Goal: Task Accomplishment & Management: Manage account settings

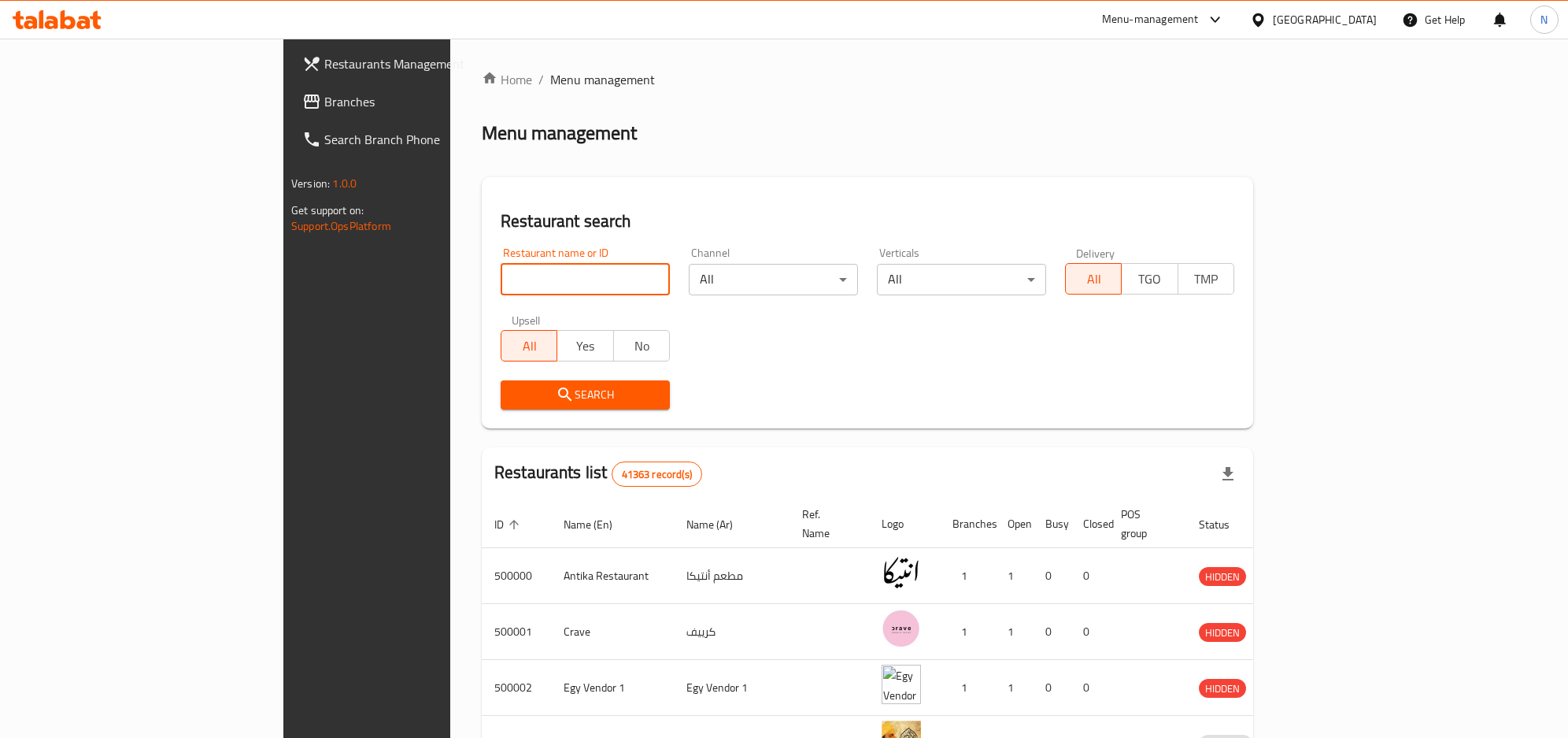
drag, startPoint x: 360, startPoint y: 274, endPoint x: 381, endPoint y: 355, distance: 83.7
click at [500, 274] on input "search" at bounding box center [584, 280] width 169 height 32
paste input "694116"
type input "694116"
click at [513, 397] on span "Search" at bounding box center [585, 395] width 144 height 20
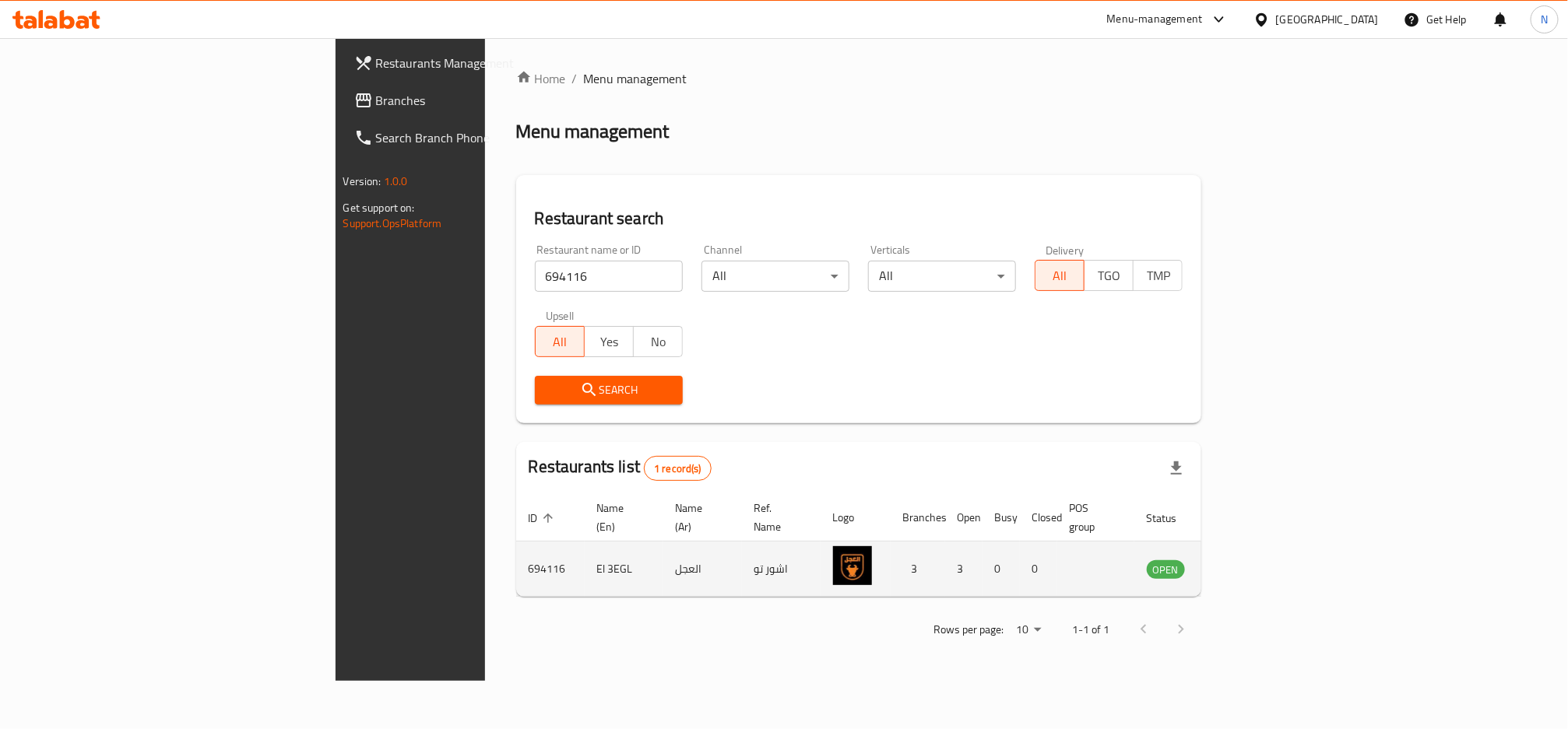
click at [1246, 563] on icon "enhanced table" at bounding box center [1238, 570] width 18 height 14
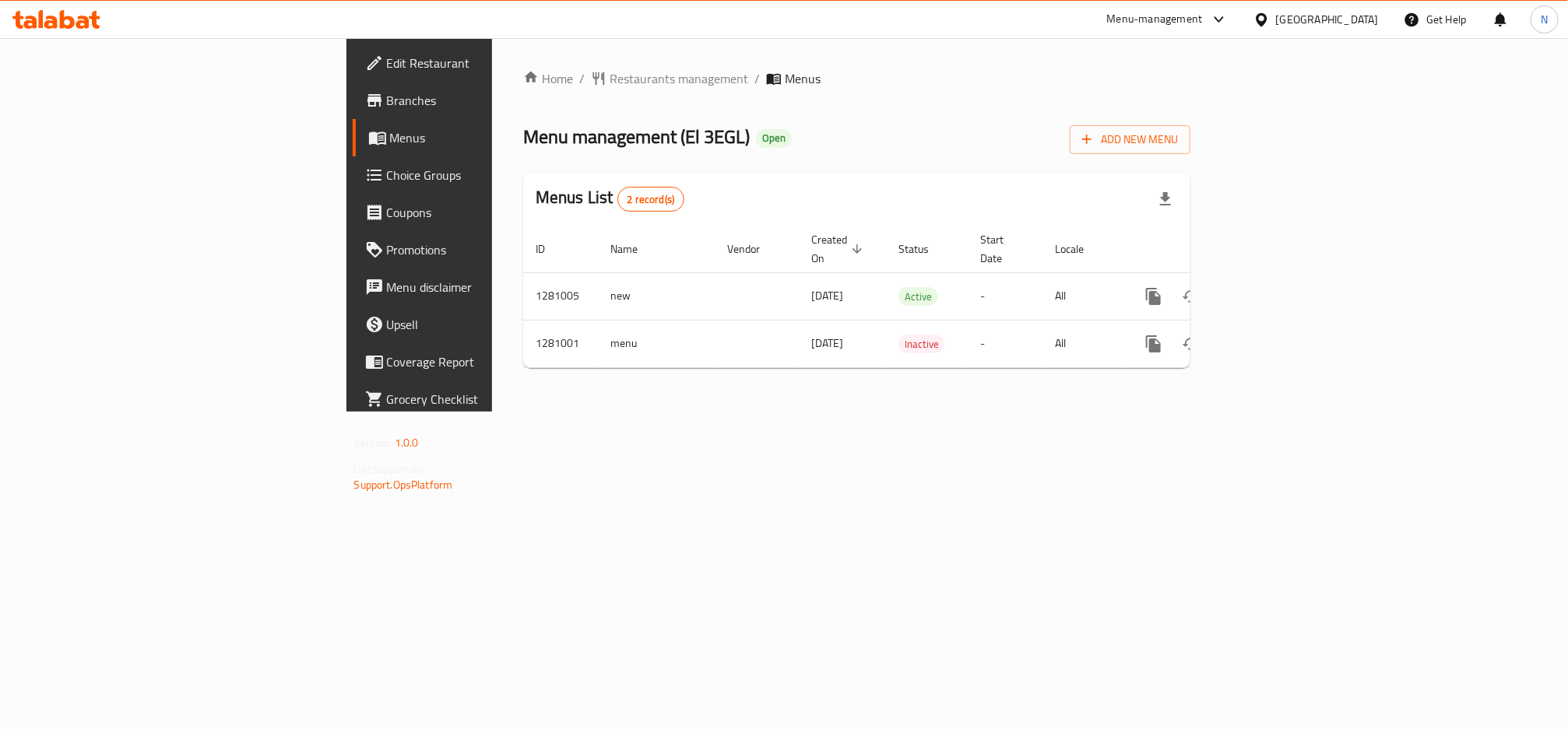
drag, startPoint x: 106, startPoint y: 99, endPoint x: 190, endPoint y: 96, distance: 84.1
click at [387, 101] on span "Branches" at bounding box center [491, 100] width 208 height 19
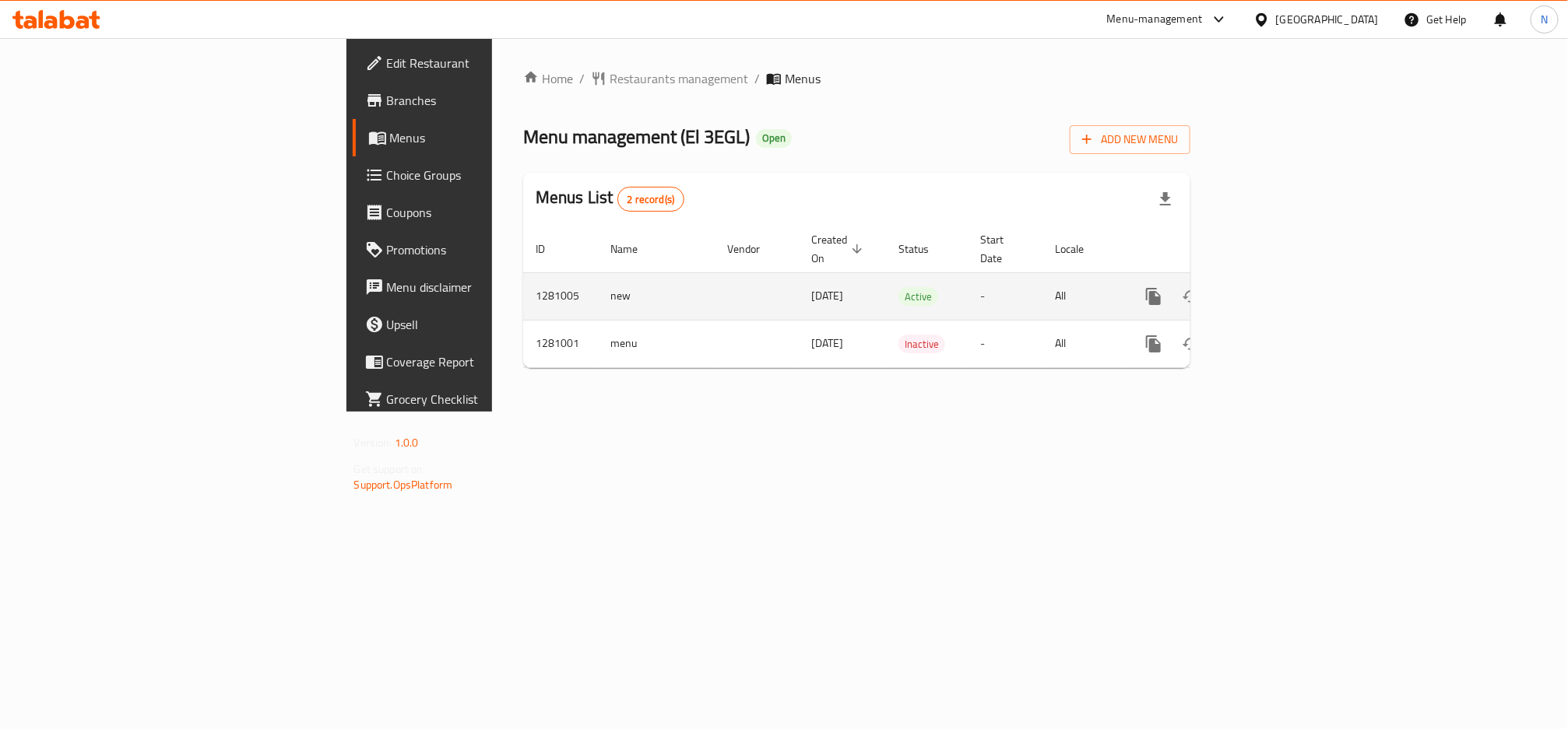
click at [1285, 278] on link "enhanced table" at bounding box center [1266, 296] width 37 height 37
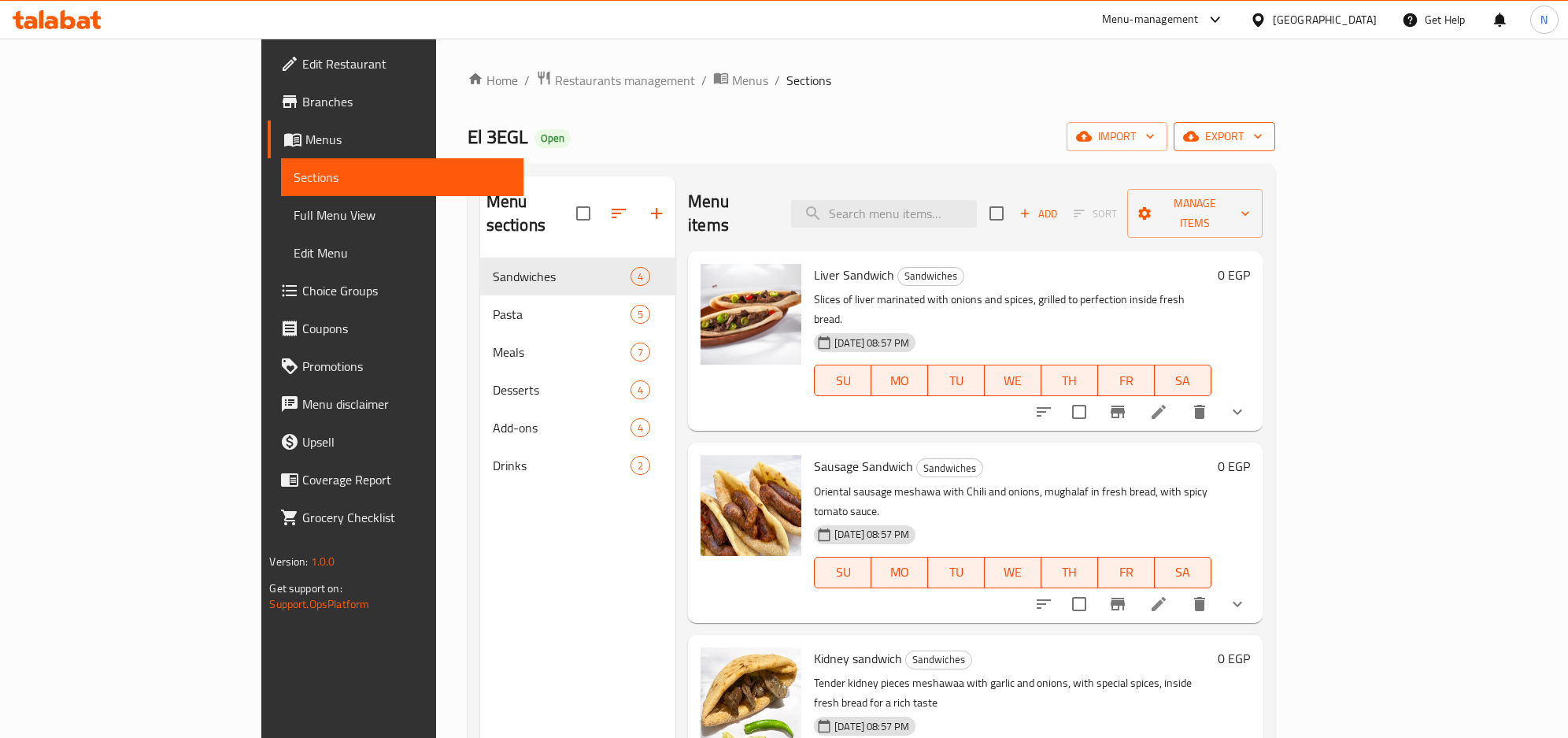
click at [1263, 139] on span "export" at bounding box center [1224, 137] width 76 height 20
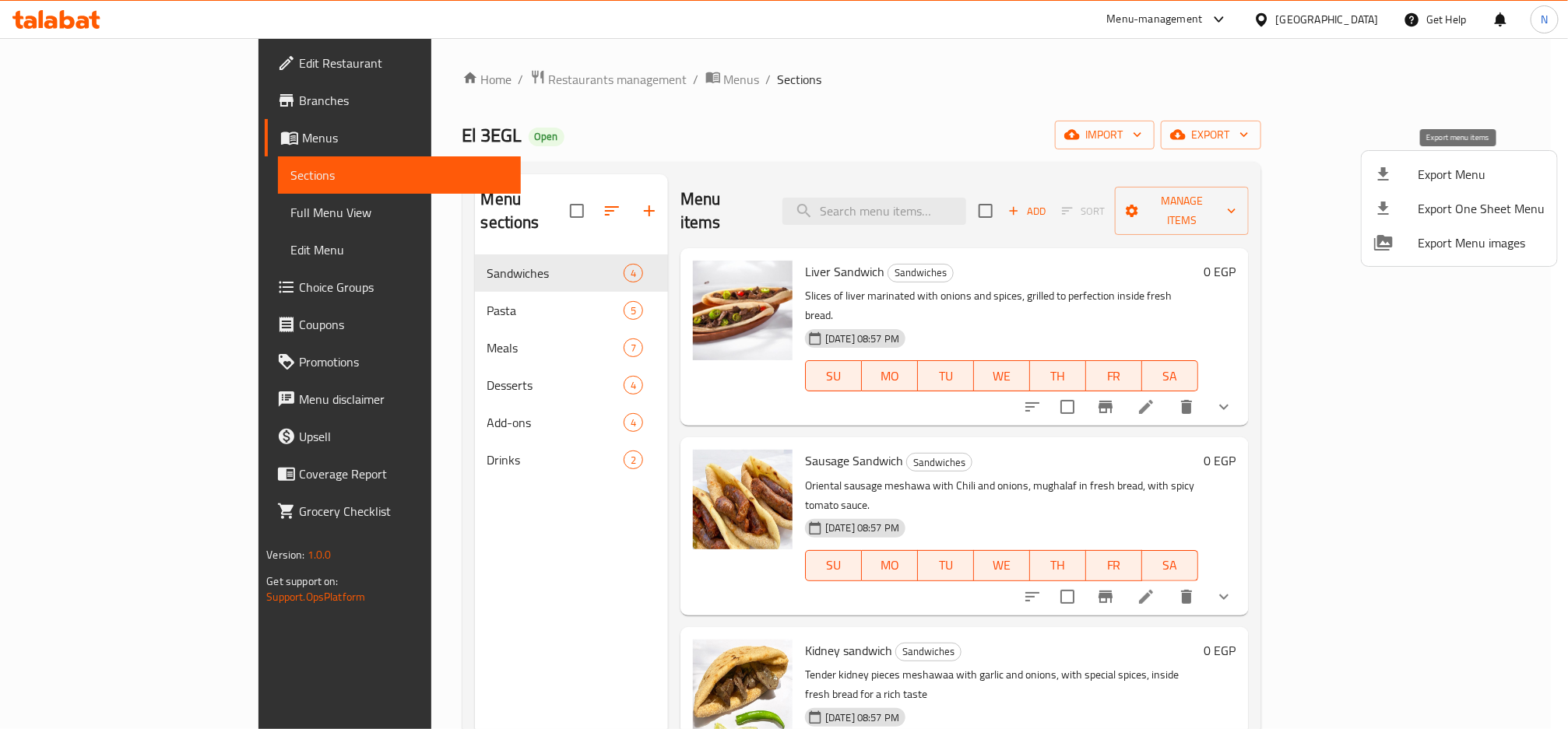
click at [1451, 173] on span "Export Menu" at bounding box center [1481, 174] width 127 height 19
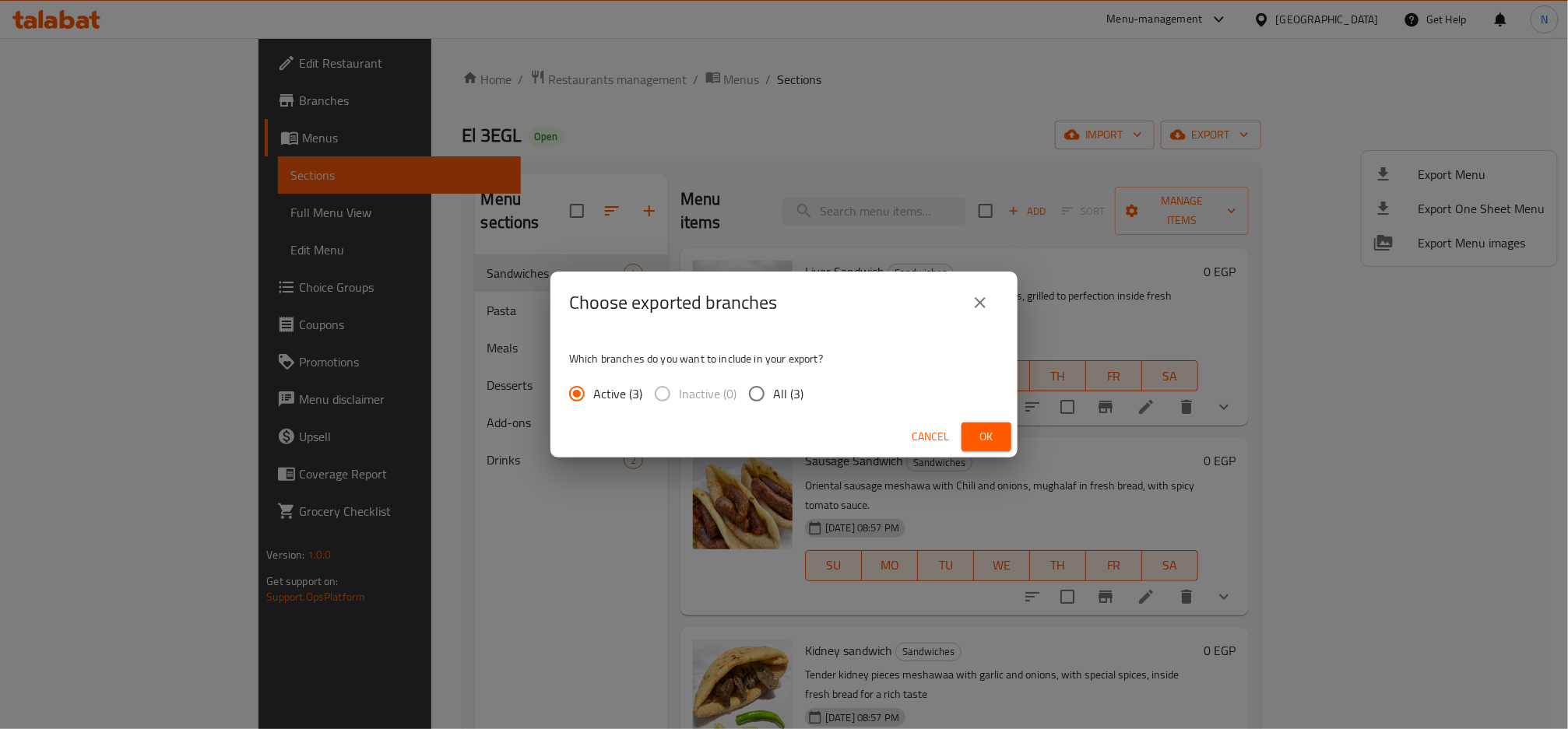
click at [773, 386] on span "All (3)" at bounding box center [788, 393] width 30 height 19
click at [773, 386] on input "All (3)" at bounding box center [756, 393] width 32 height 32
radio input "true"
click at [977, 430] on span "Ok" at bounding box center [985, 437] width 24 height 20
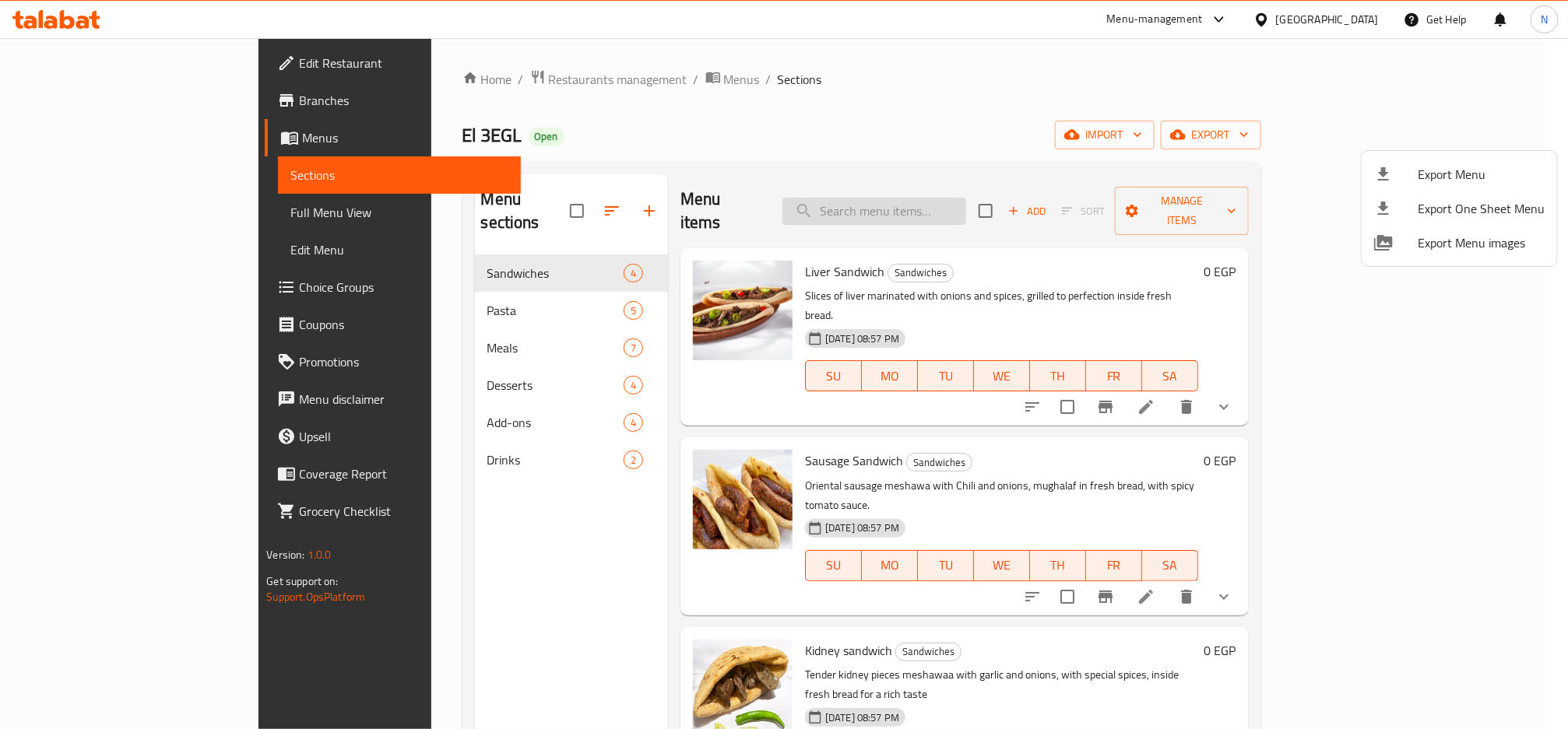
click at [1021, 206] on div at bounding box center [784, 364] width 1568 height 729
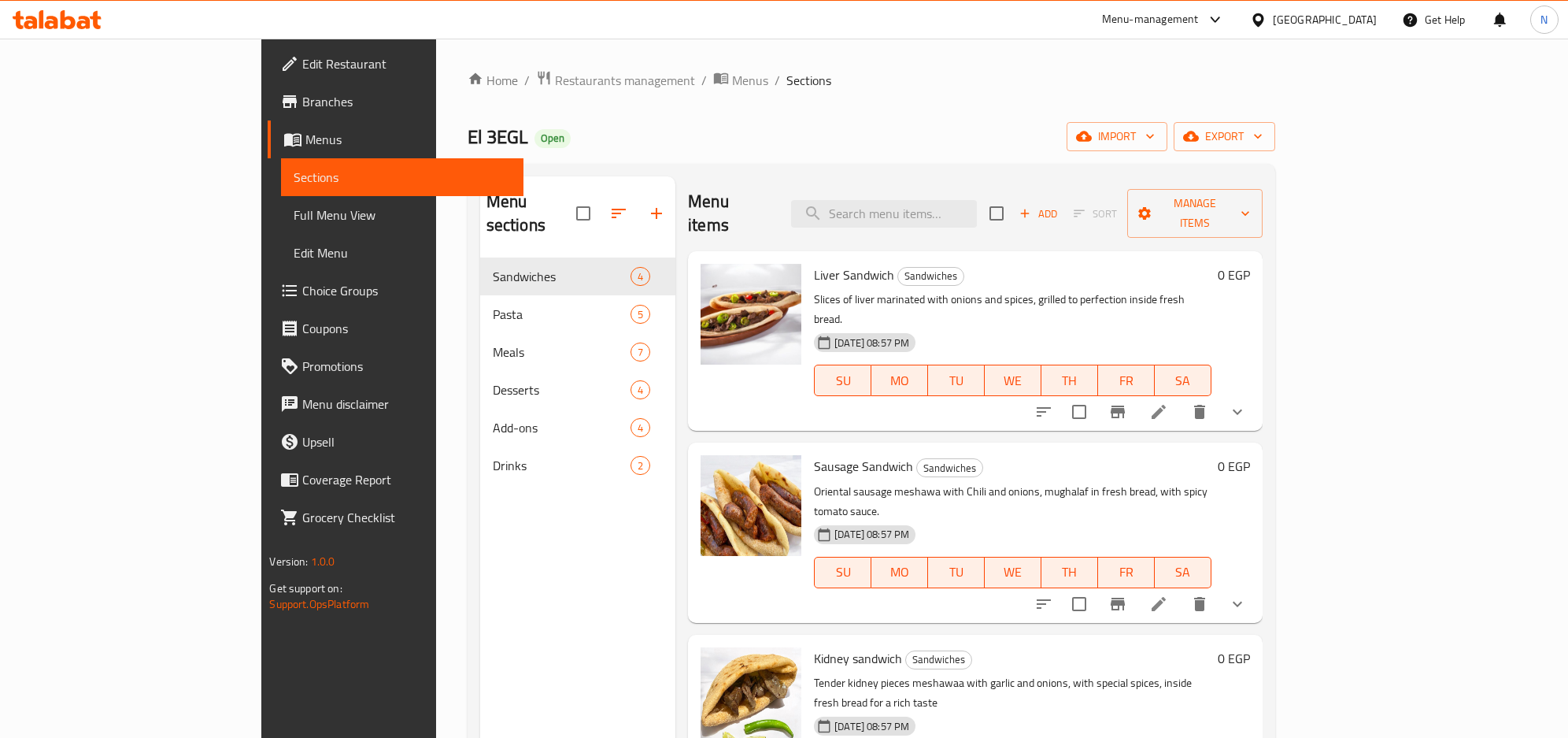
click at [992, 185] on div "Menu items Add Sort Manage items" at bounding box center [975, 214] width 573 height 75
click at [977, 200] on input "search" at bounding box center [884, 214] width 186 height 28
click at [967, 200] on input "search" at bounding box center [884, 214] width 186 height 28
paste input "Single Meal"
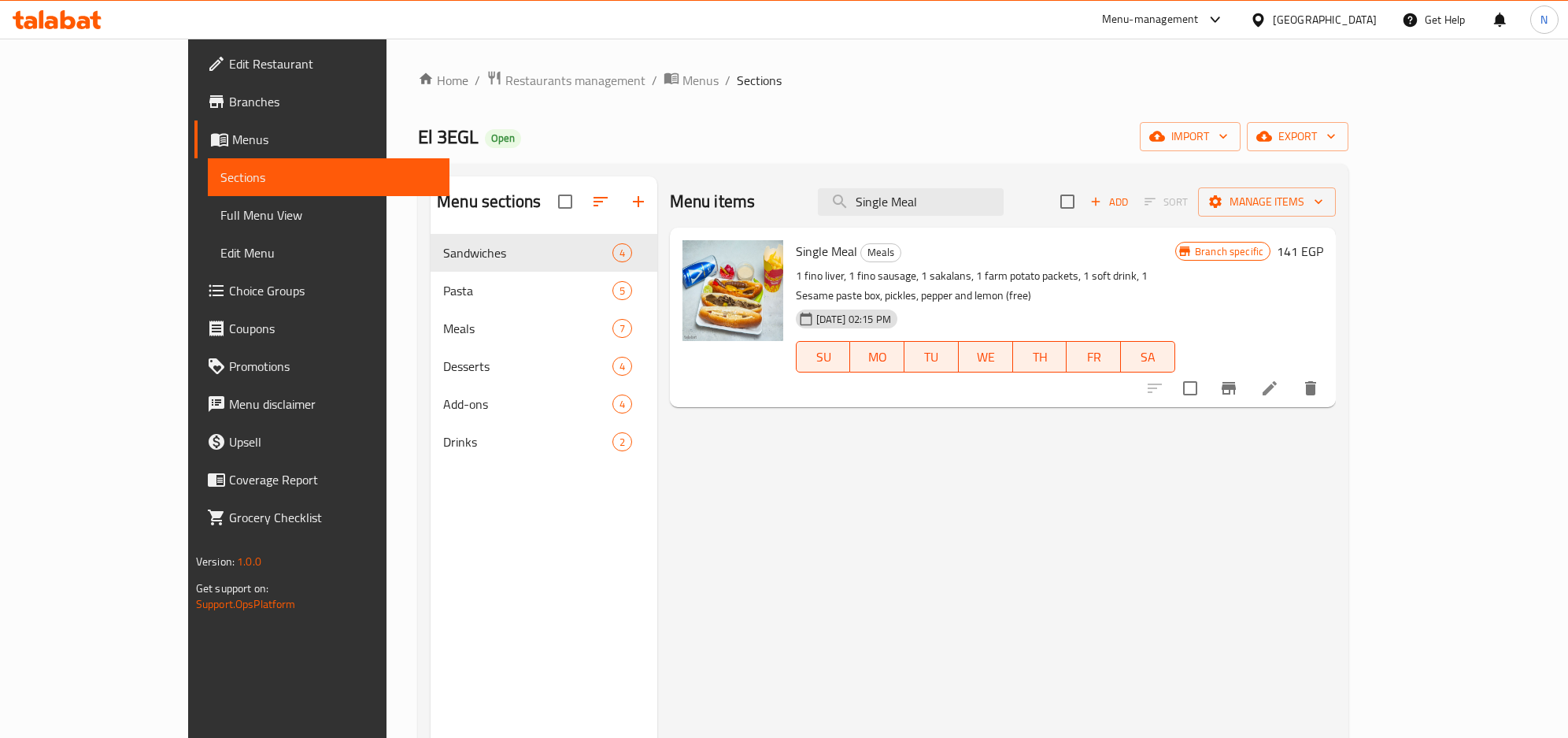
click at [1238, 379] on icon "Branch-specific-item" at bounding box center [1228, 388] width 19 height 19
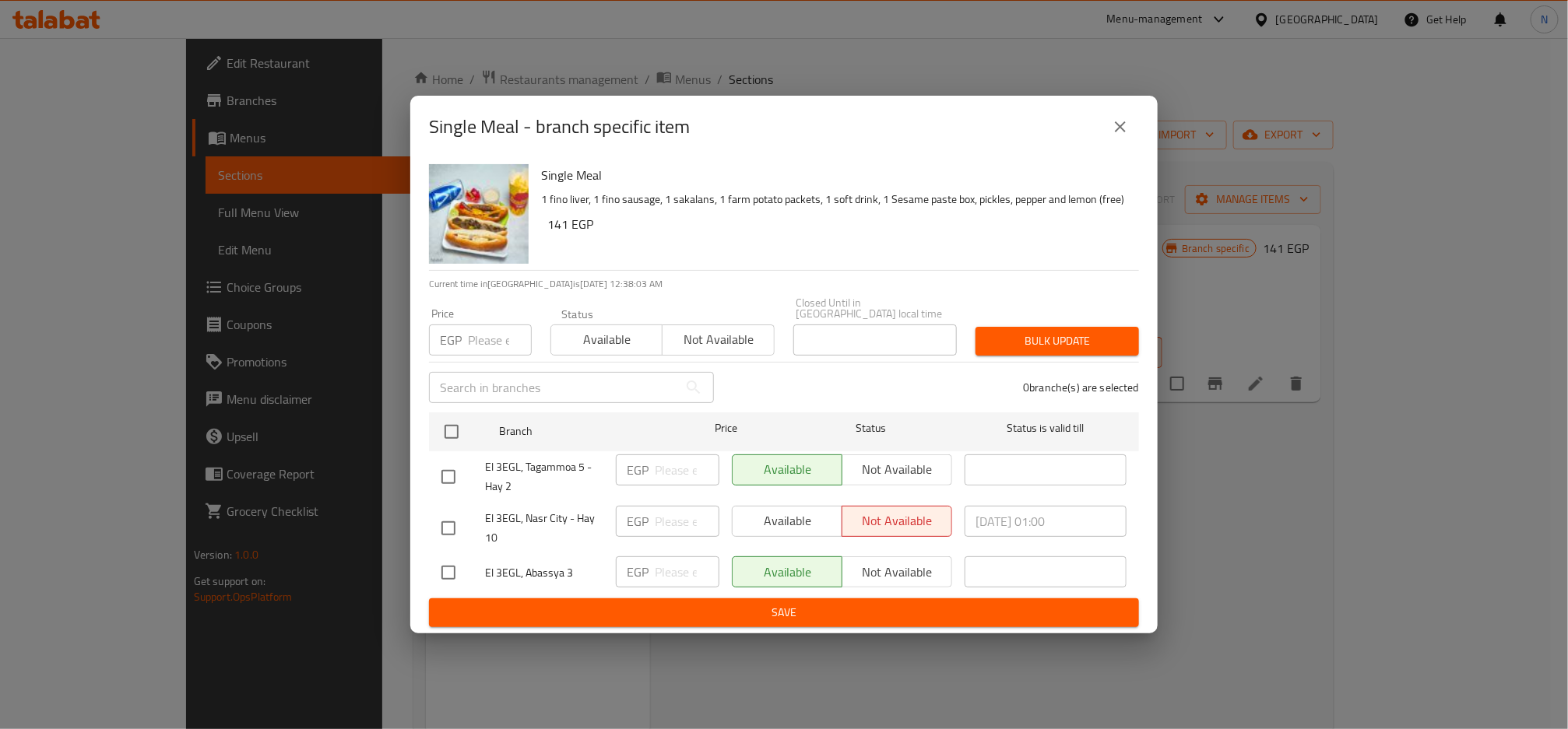
click at [1119, 132] on icon "close" at bounding box center [1119, 126] width 11 height 11
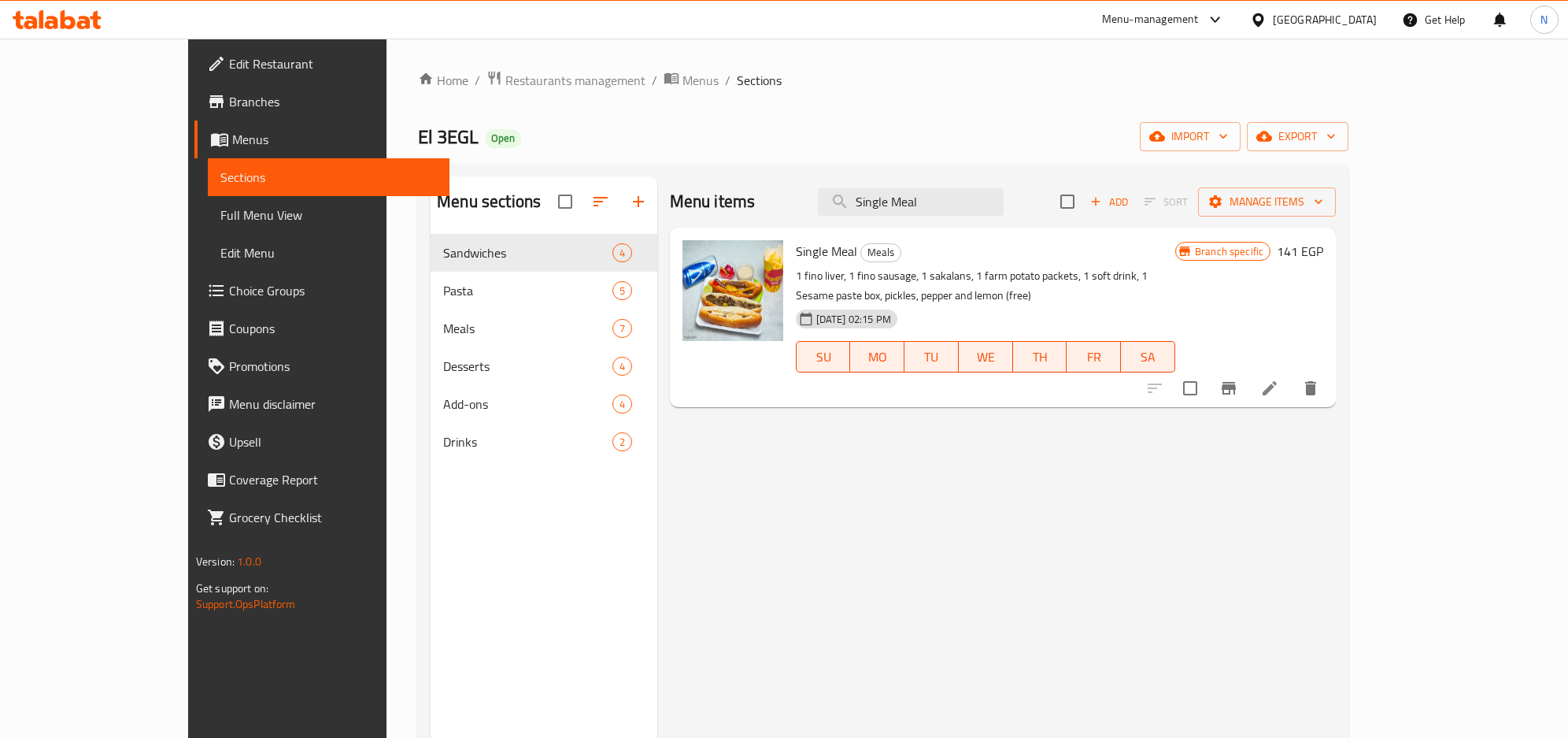
click at [1004, 180] on div "Menu items Single Meal Add Sort Manage items" at bounding box center [1003, 202] width 666 height 51
click at [1003, 196] on input "Single Meal" at bounding box center [911, 202] width 186 height 28
paste input "Meal 2 Friends"
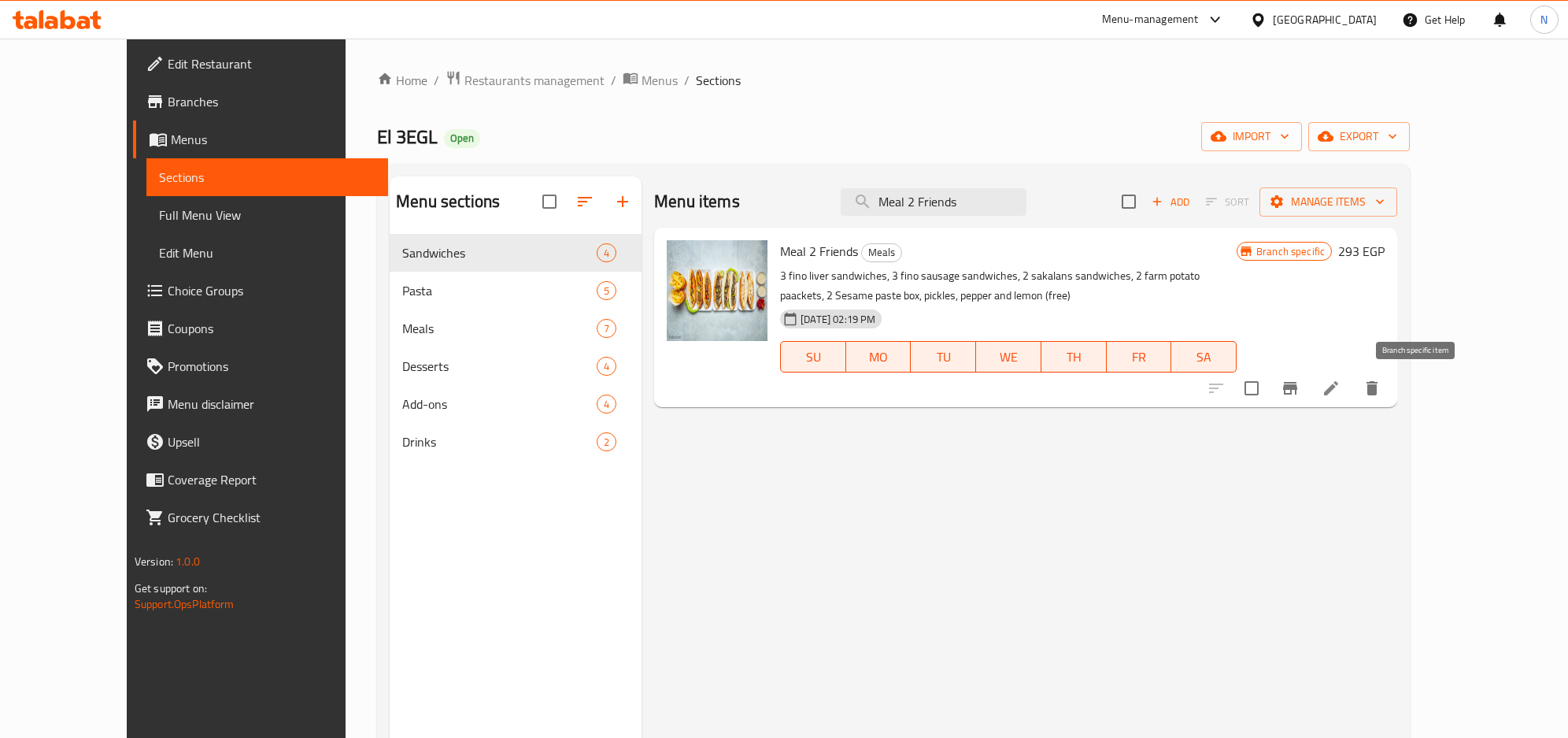
click at [1297, 390] on icon "Branch-specific-item" at bounding box center [1290, 388] width 14 height 13
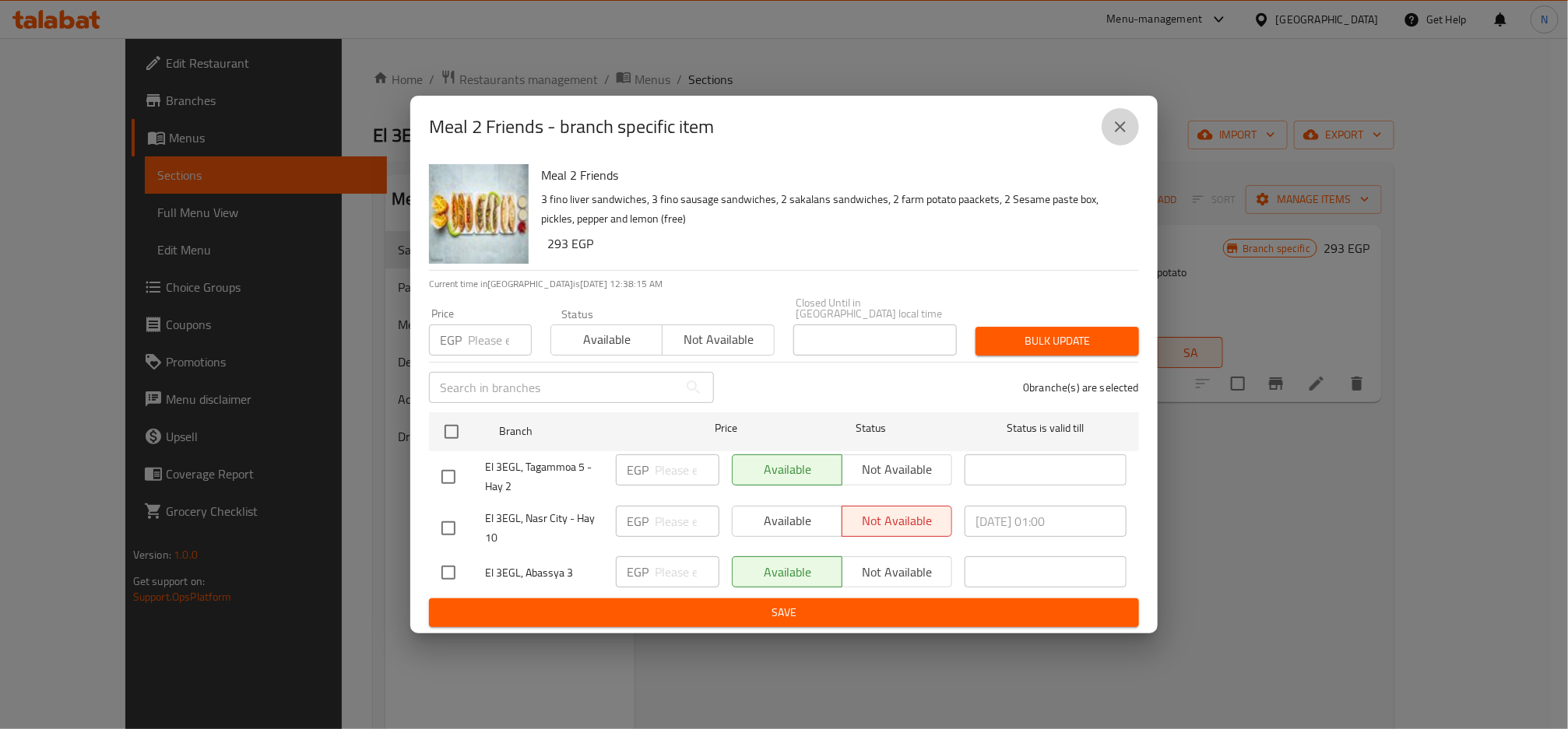
click at [1128, 121] on button "close" at bounding box center [1120, 127] width 37 height 37
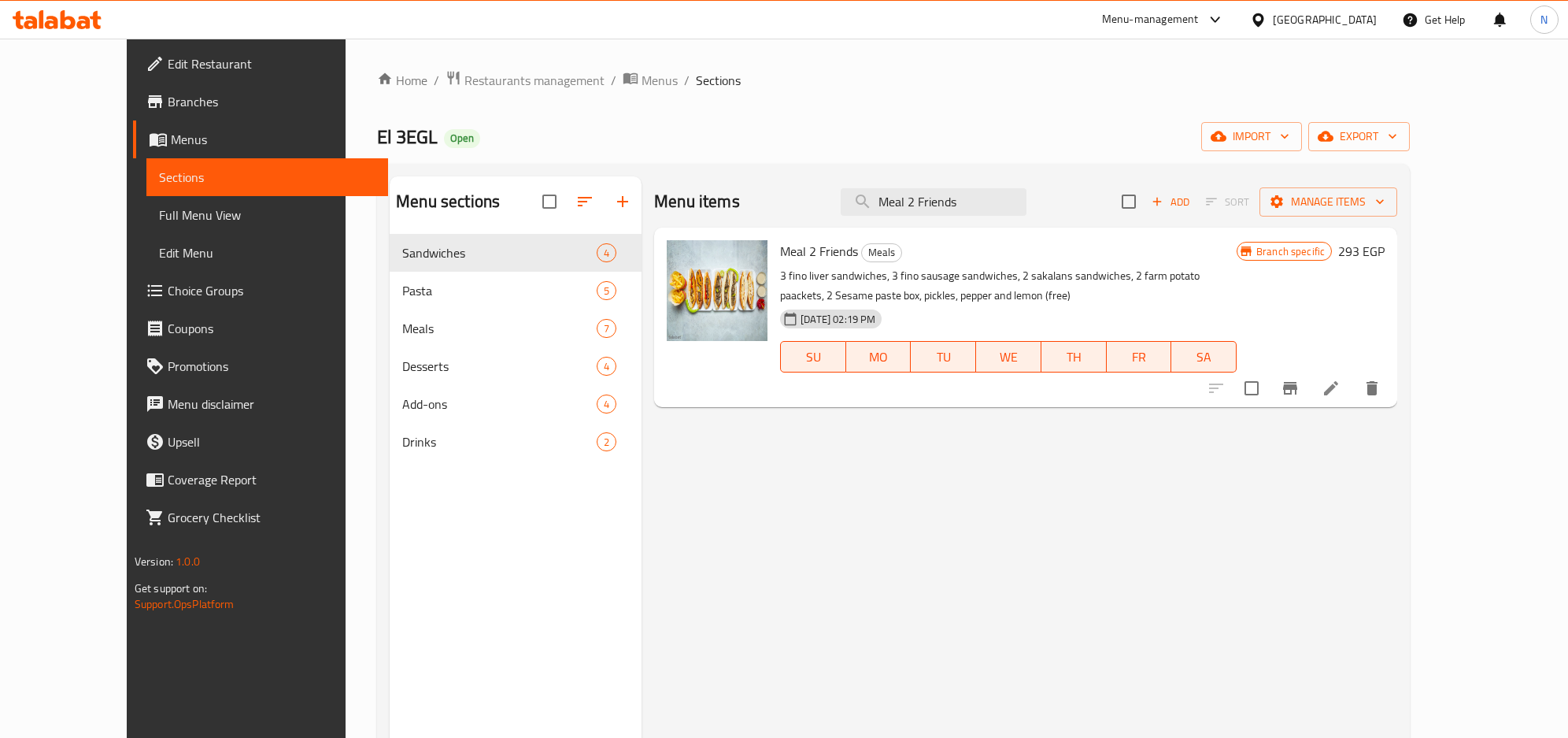
click at [967, 219] on div "Menu items Meal 2 Friends Add Sort Manage items" at bounding box center [1026, 202] width 743 height 51
click at [968, 218] on div "Menu items Meal 2 Friends Add Sort Manage items" at bounding box center [1026, 202] width 743 height 51
click at [971, 214] on input "Meal 2 Friends" at bounding box center [933, 202] width 186 height 28
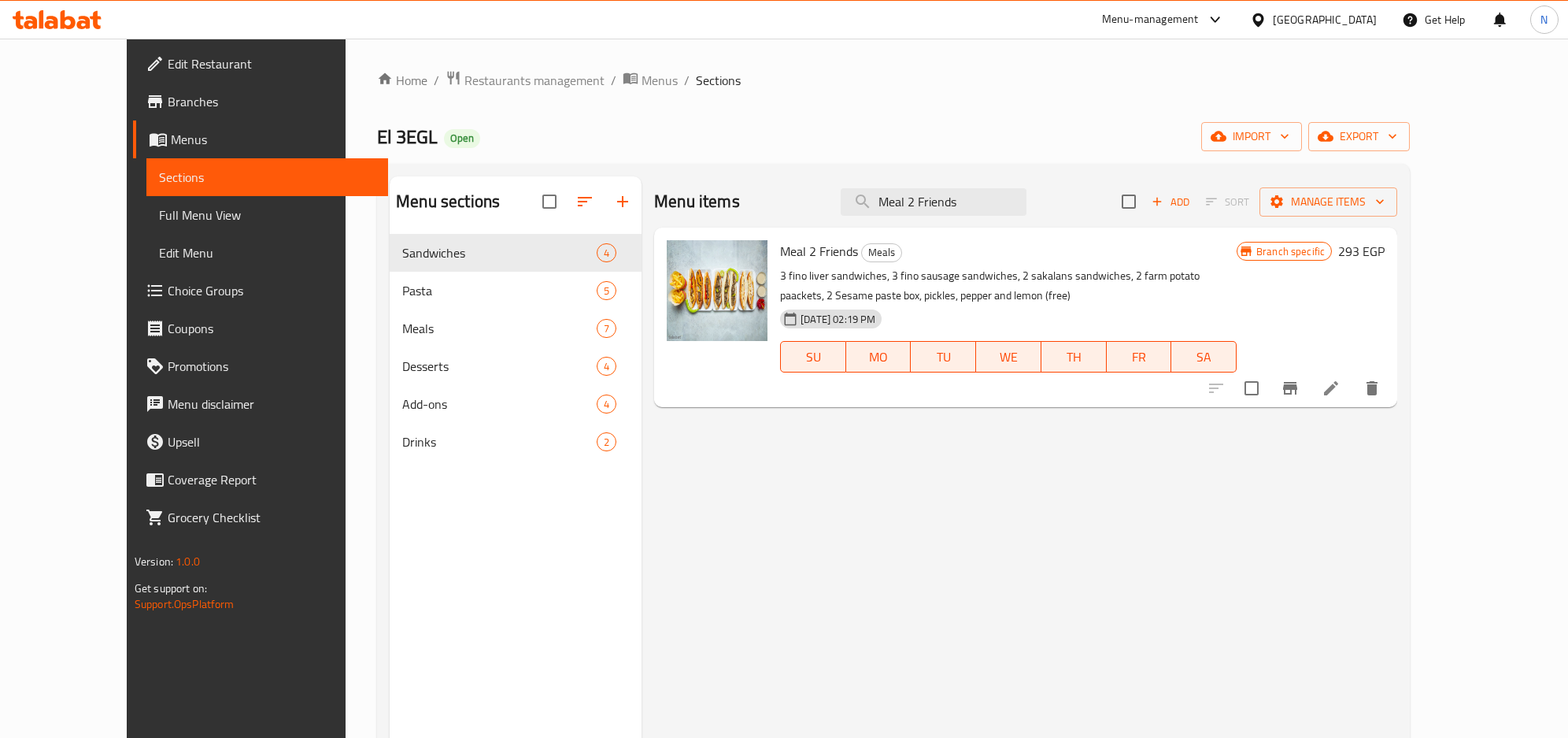
paste input "Salam Ya Sahbi Meal (For 5 Persons)"
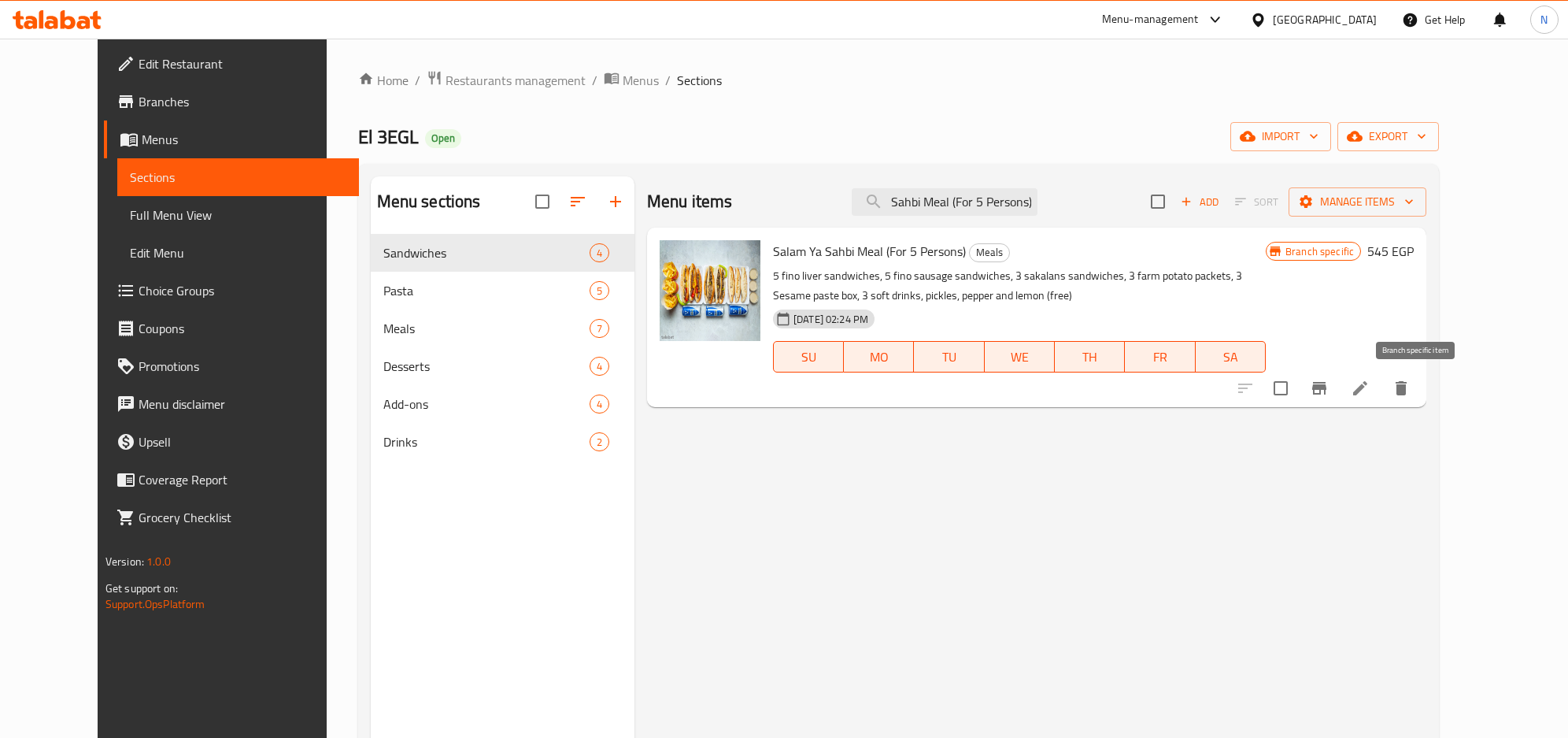
click at [1327, 390] on icon "Branch-specific-item" at bounding box center [1319, 388] width 14 height 13
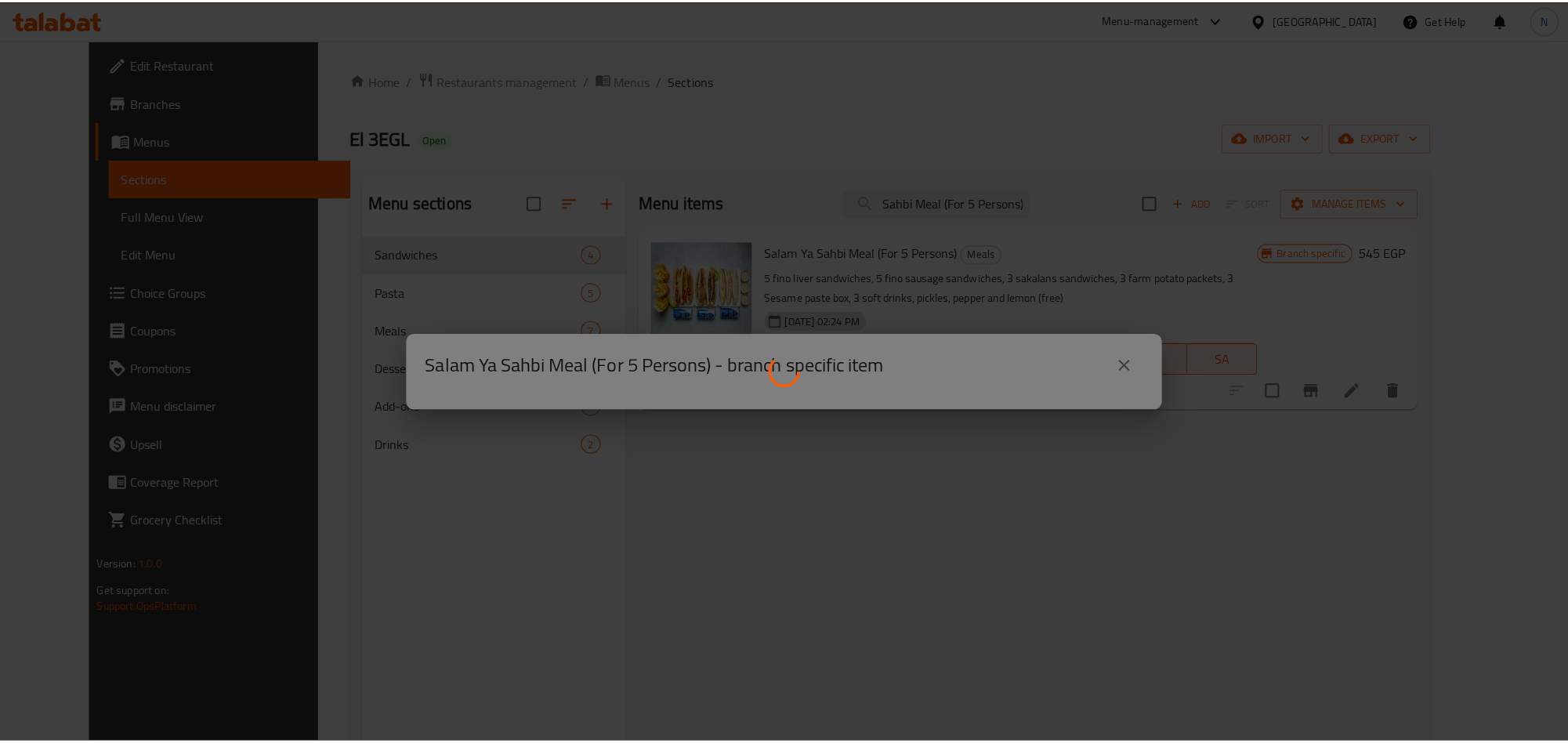
scroll to position [0, 0]
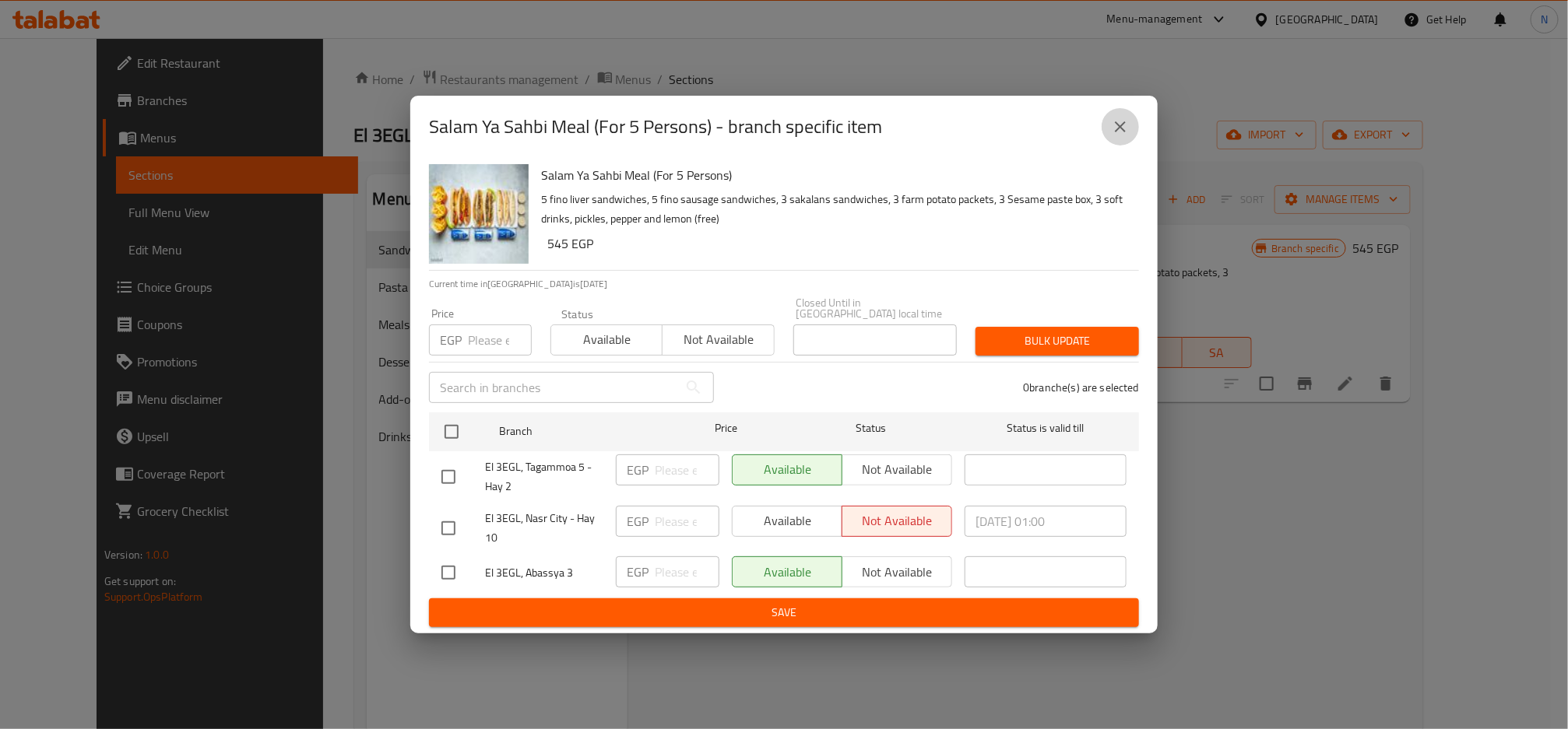
click at [1113, 136] on icon "close" at bounding box center [1119, 126] width 19 height 19
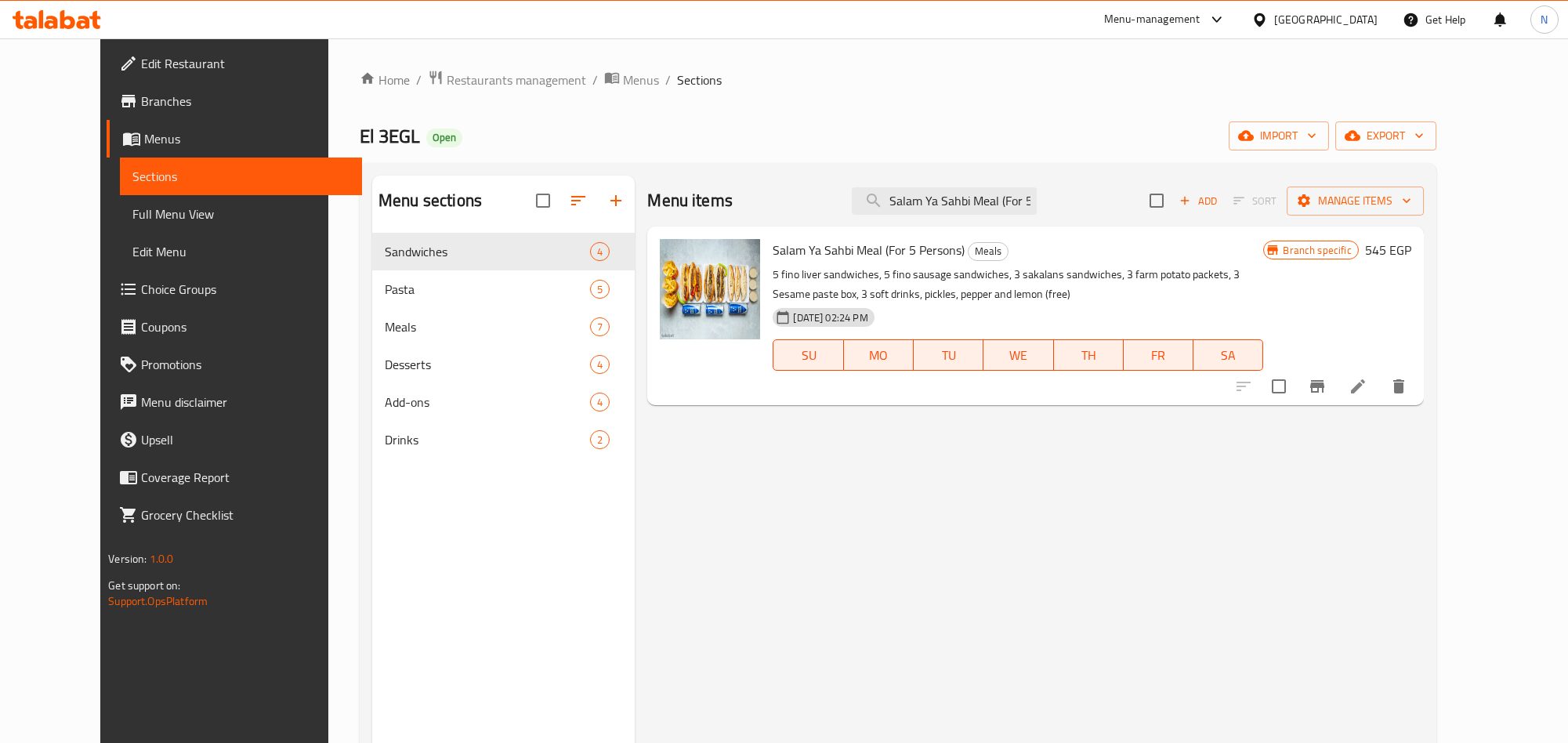
click at [1077, 206] on div "Menu items Salam Ya Sahbi Meal (For 5 Persons) Add Sort Manage items" at bounding box center [1035, 201] width 776 height 51
drag, startPoint x: 1075, startPoint y: 206, endPoint x: 1066, endPoint y: 205, distance: 9.1
click at [1072, 206] on div "Menu items Salam Ya Sahbi Meal (For 5 Persons) Add Sort Manage items" at bounding box center [1035, 201] width 776 height 51
click at [1036, 202] on input "Salam Ya Sahbi Meal (For 5 Persons)" at bounding box center [944, 201] width 185 height 28
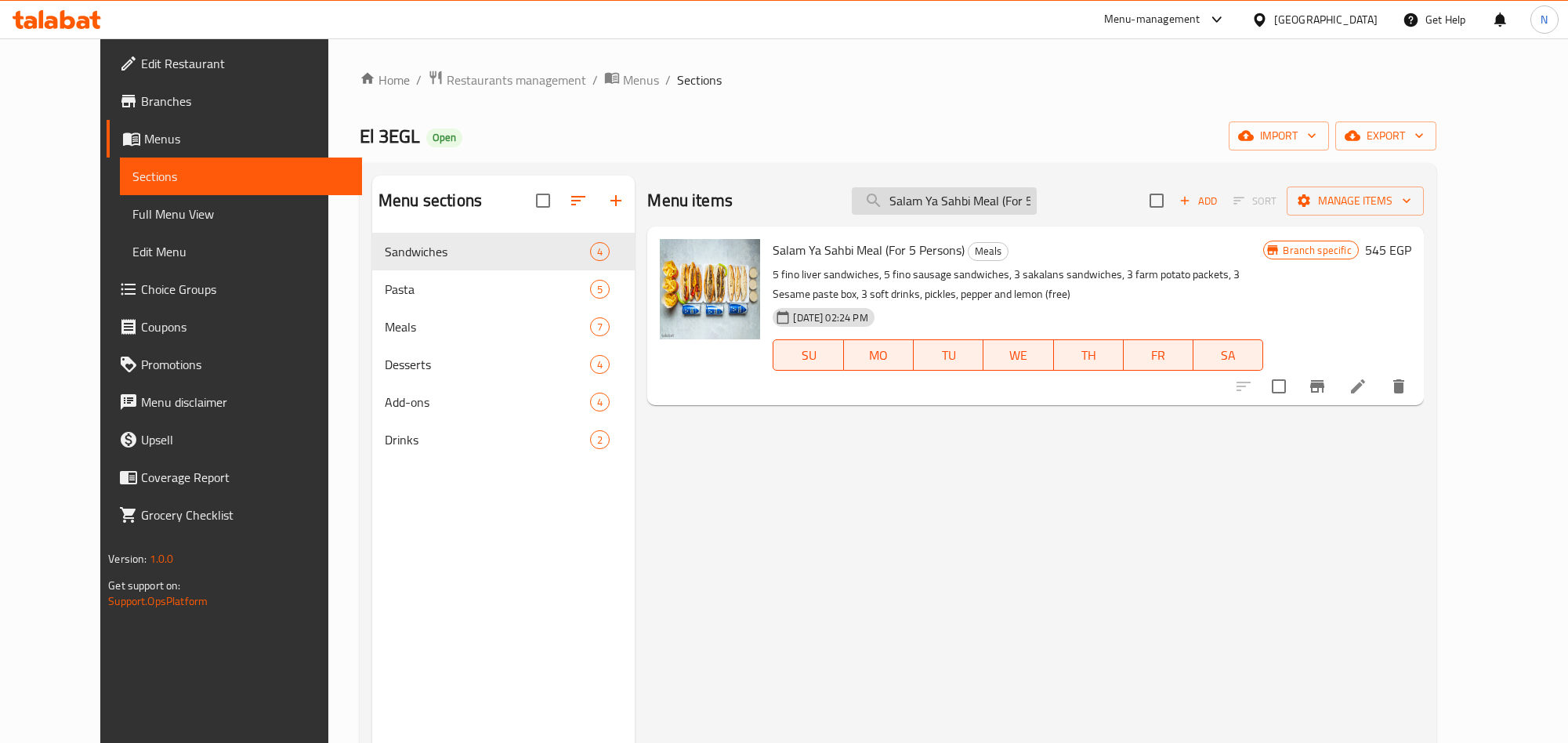
click at [1036, 202] on input "Salam Ya Sahbi Meal (For 5 Persons)" at bounding box center [944, 201] width 185 height 28
paste input "[PERSON_NAME] Meal"
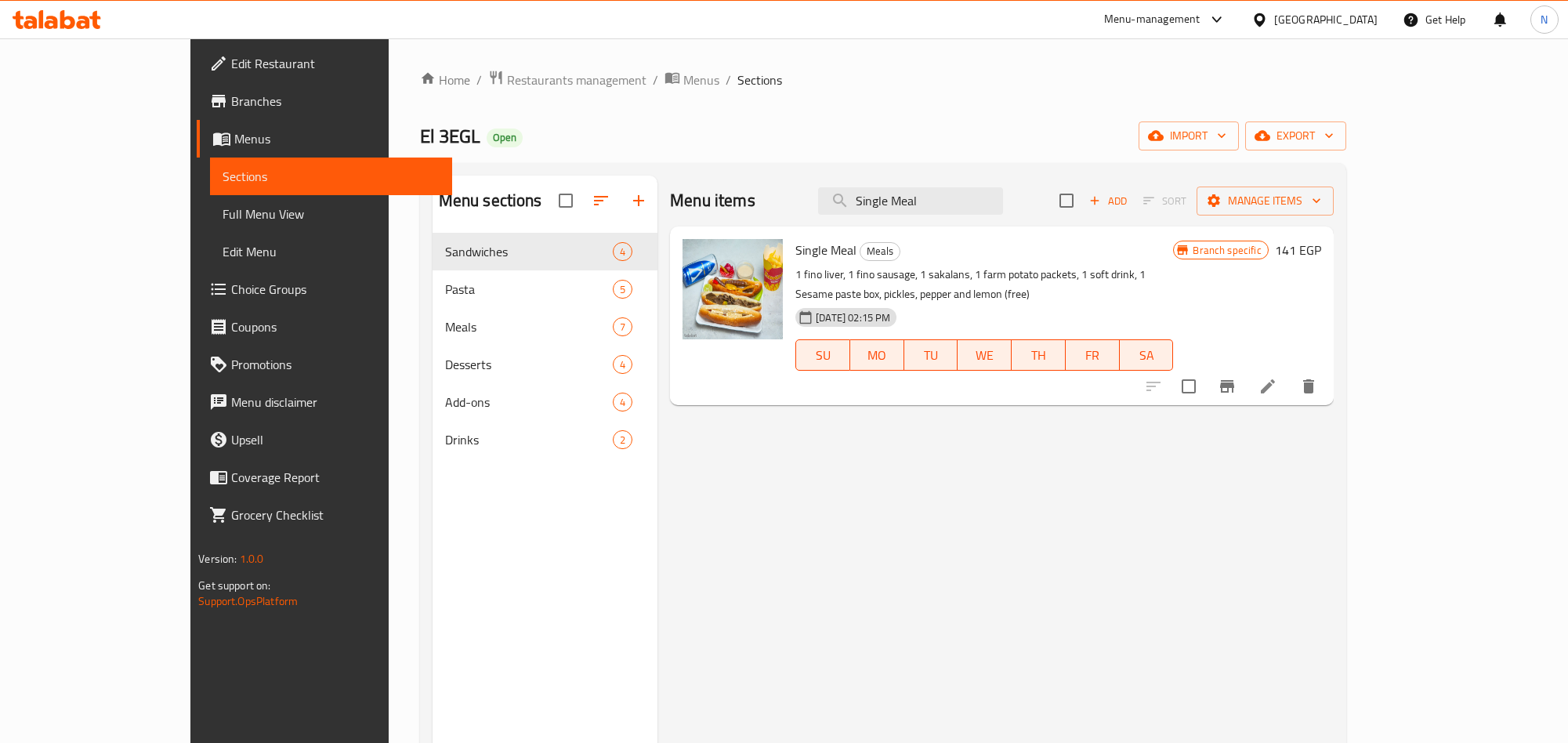
type input "Single Meal"
click at [1290, 376] on li at bounding box center [1268, 386] width 44 height 29
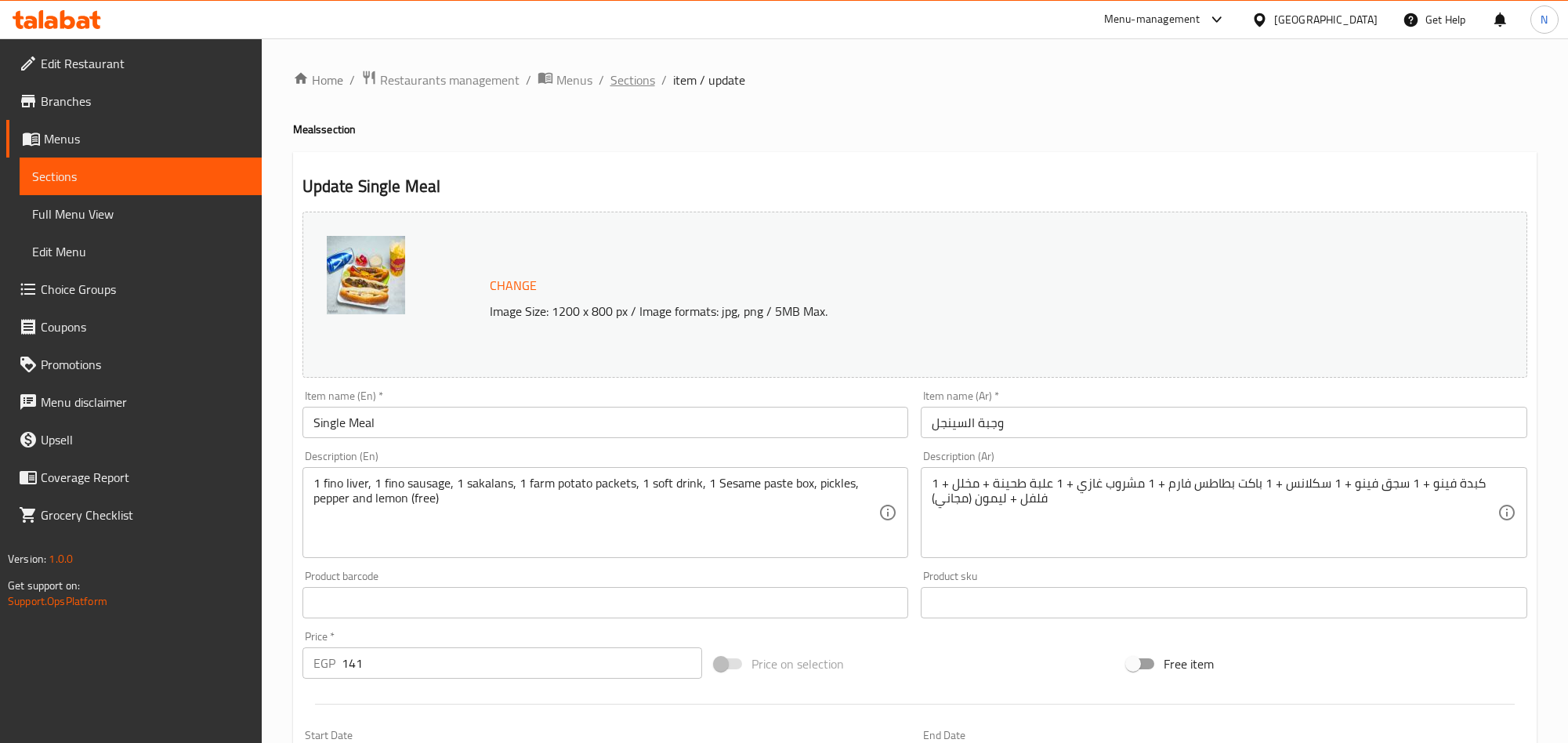
click at [638, 83] on span "Sections" at bounding box center [632, 80] width 44 height 19
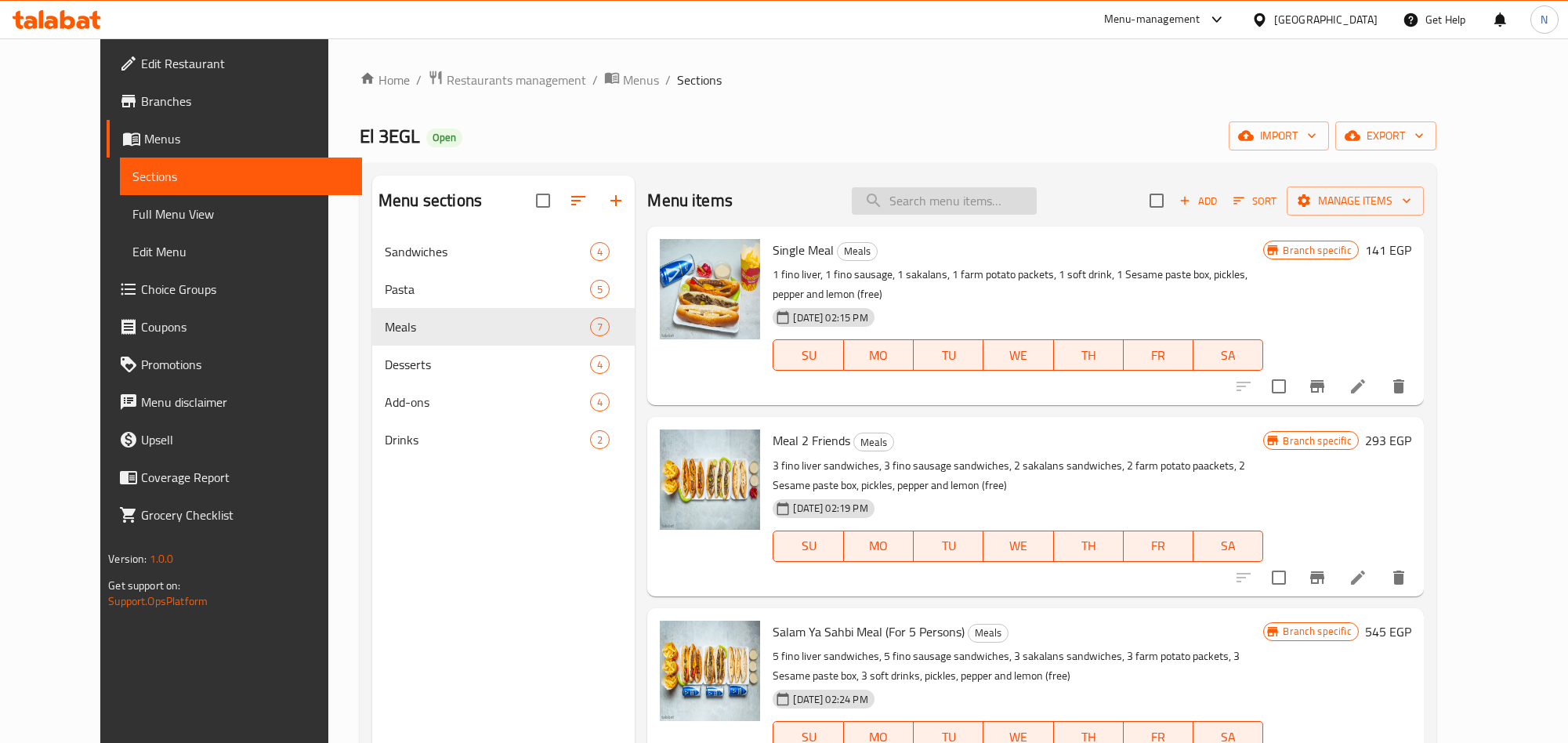
click at [1021, 210] on input "search" at bounding box center [944, 201] width 185 height 28
paste input "Meal 2 Friends"
type input "Meal 2 Friends"
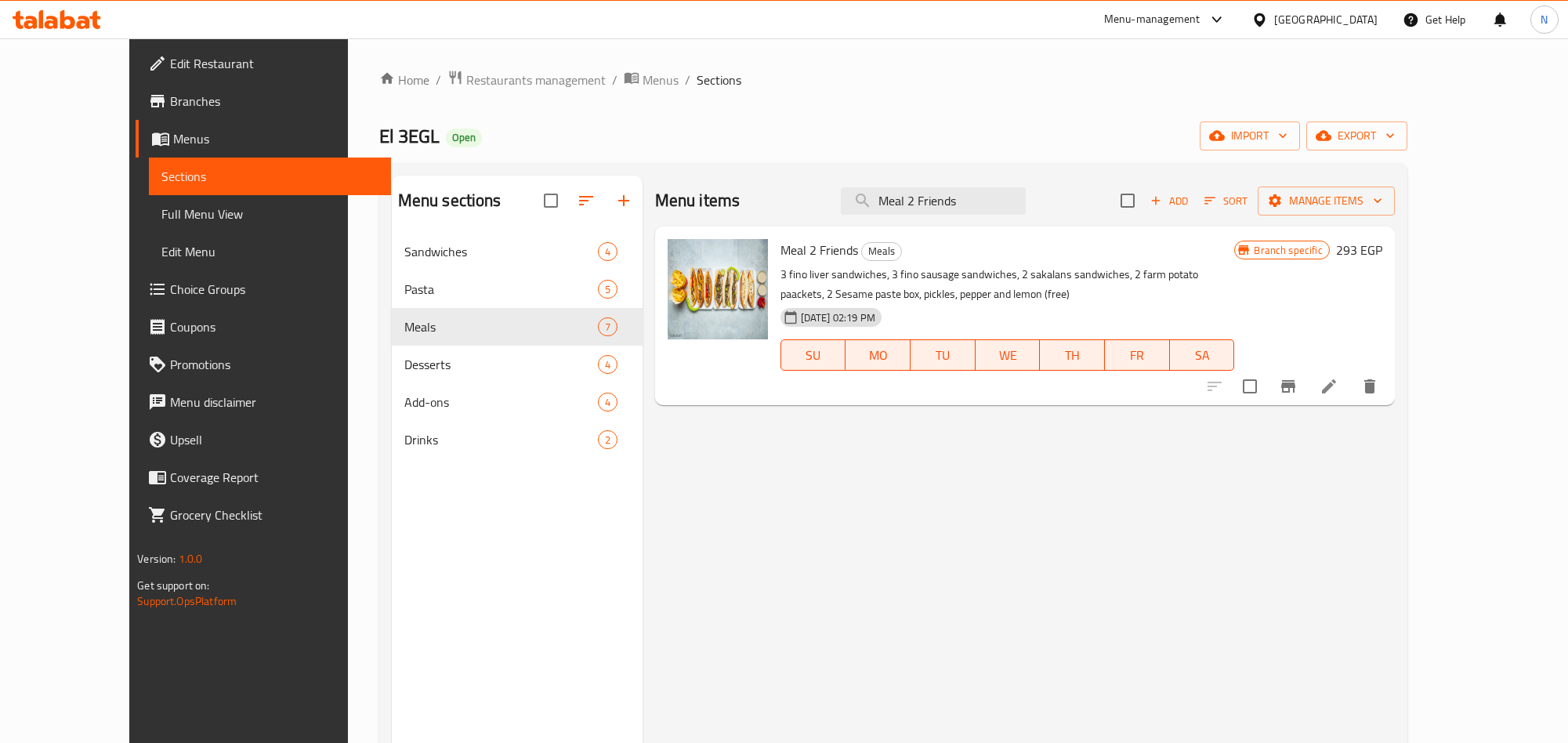
click at [1351, 398] on li at bounding box center [1329, 386] width 44 height 29
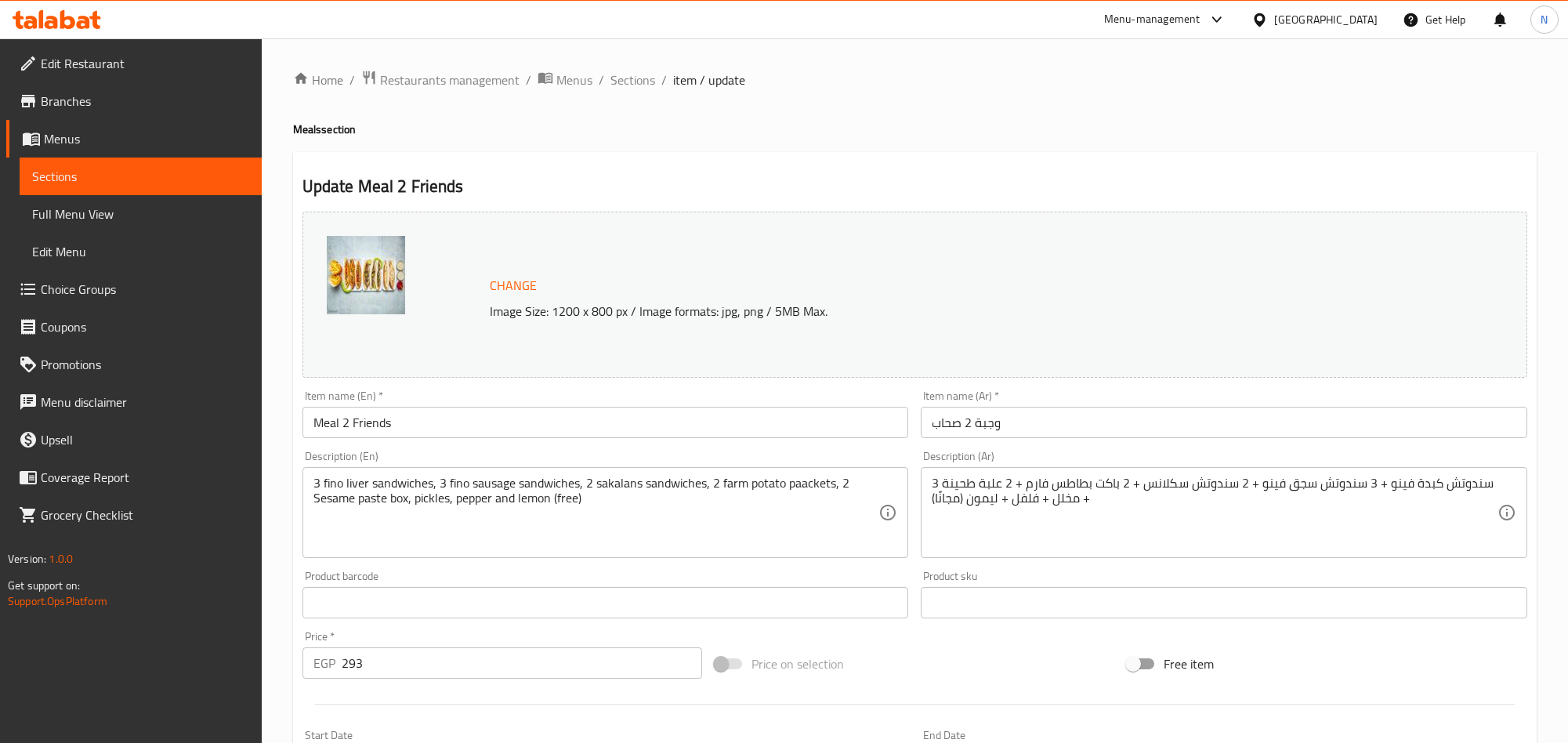
click at [440, 417] on input "Meal 2 Friends" at bounding box center [605, 422] width 606 height 31
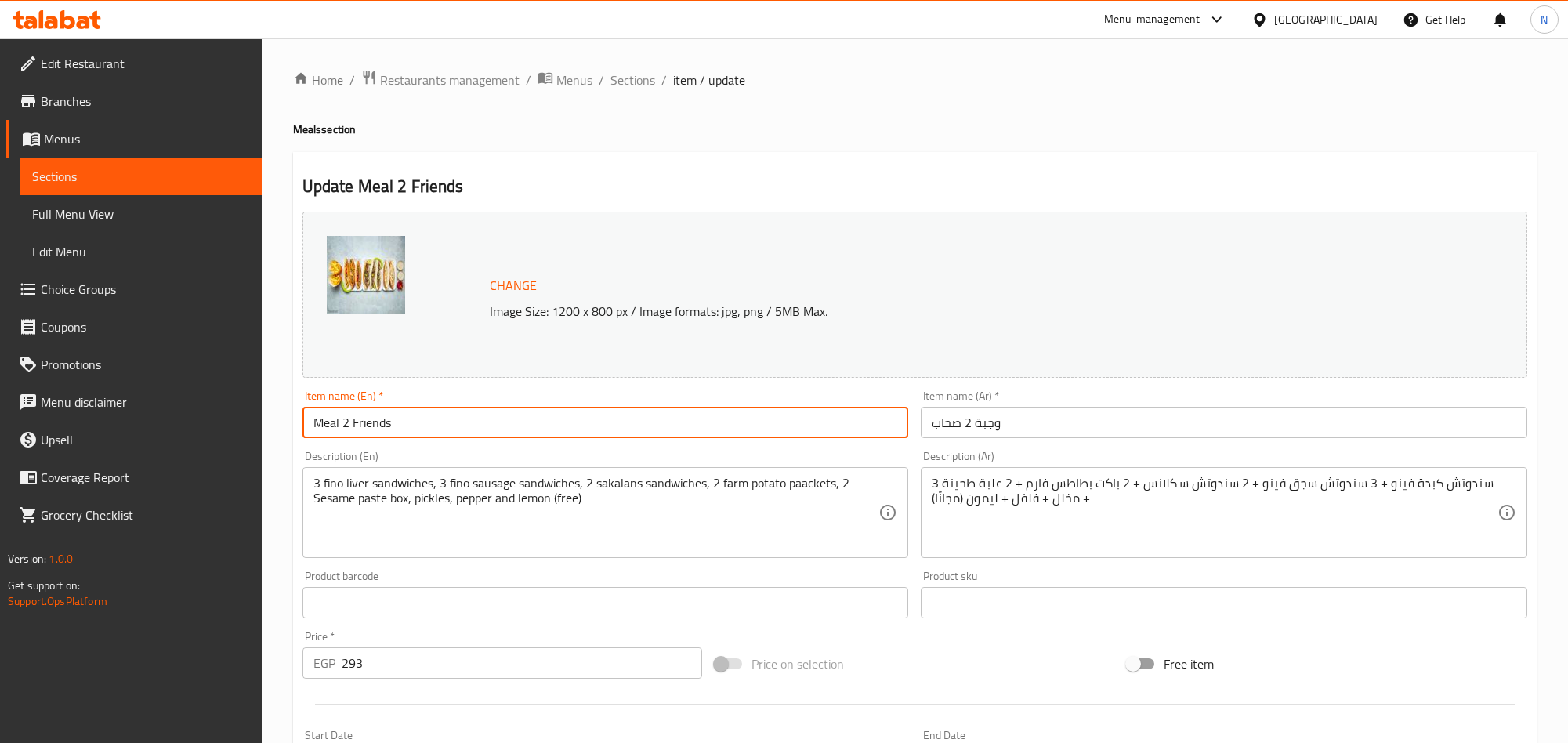
click at [440, 417] on input "Meal 2 Friends" at bounding box center [605, 422] width 606 height 31
click at [614, 75] on span "Sections" at bounding box center [632, 80] width 44 height 19
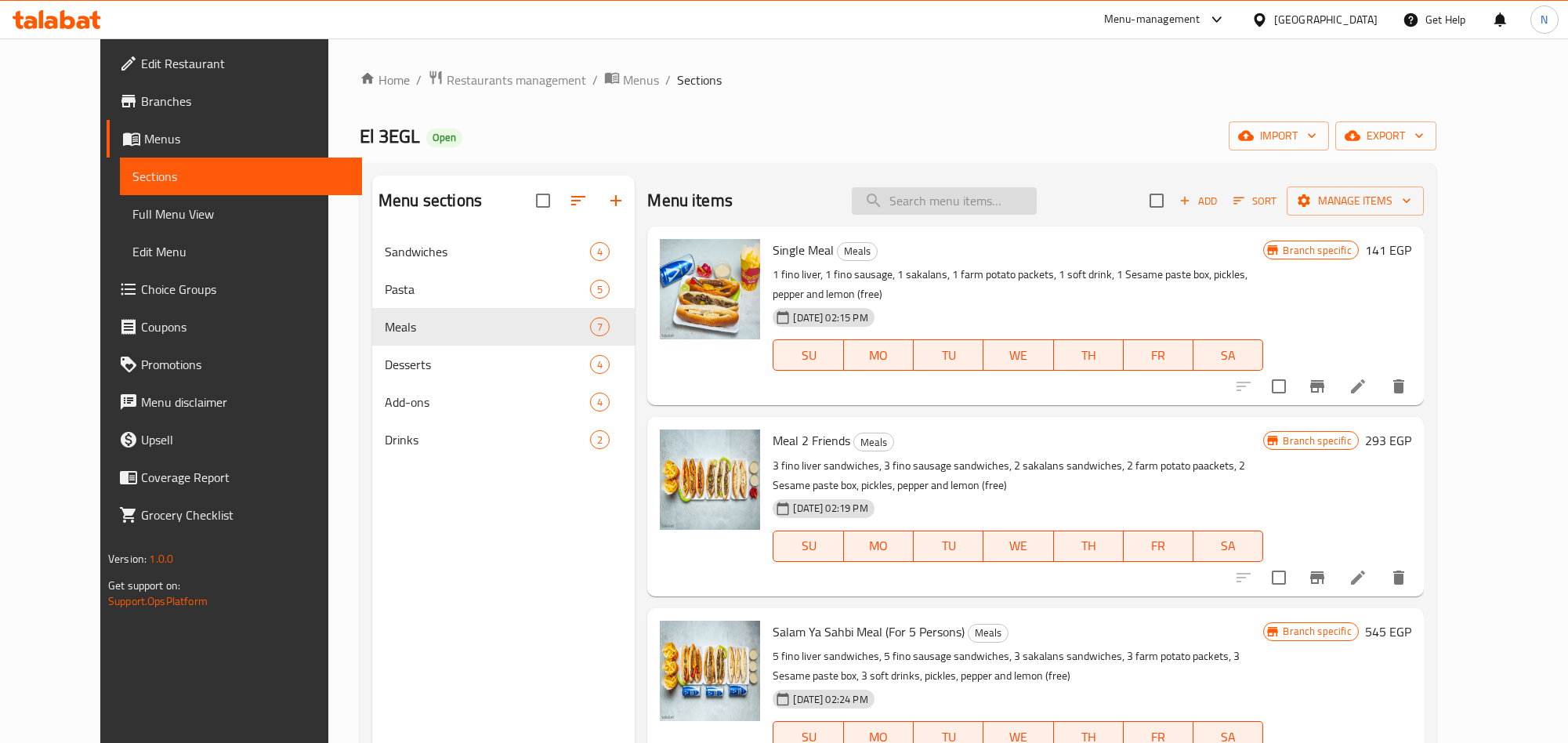
click at [980, 198] on input "search" at bounding box center [944, 201] width 185 height 28
paste input "Salam Ya Sahbi Meal (For 5 Persons)"
type input "Salam Ya Sahbi Meal (For 5 Persons)"
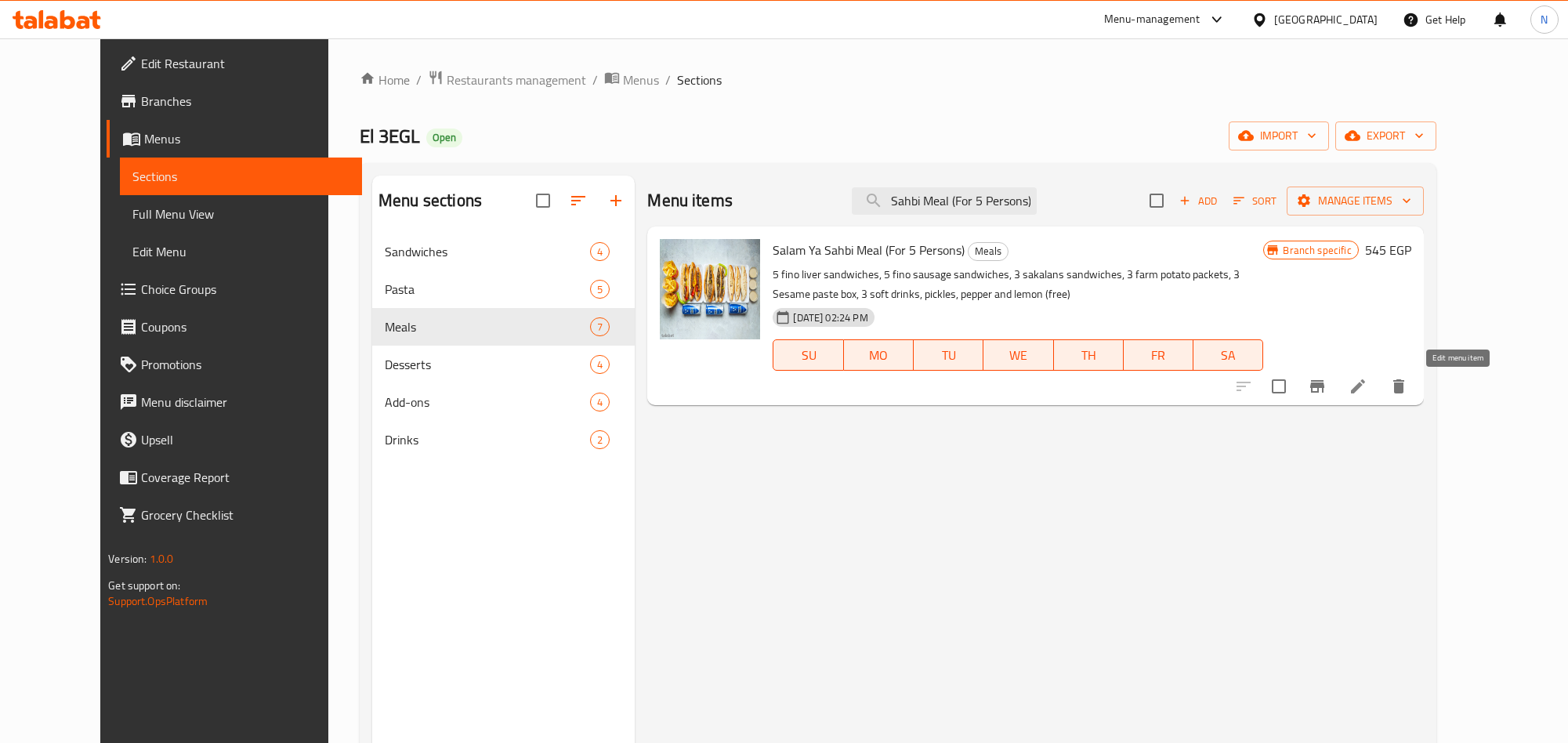
click at [1367, 396] on icon at bounding box center [1357, 386] width 19 height 19
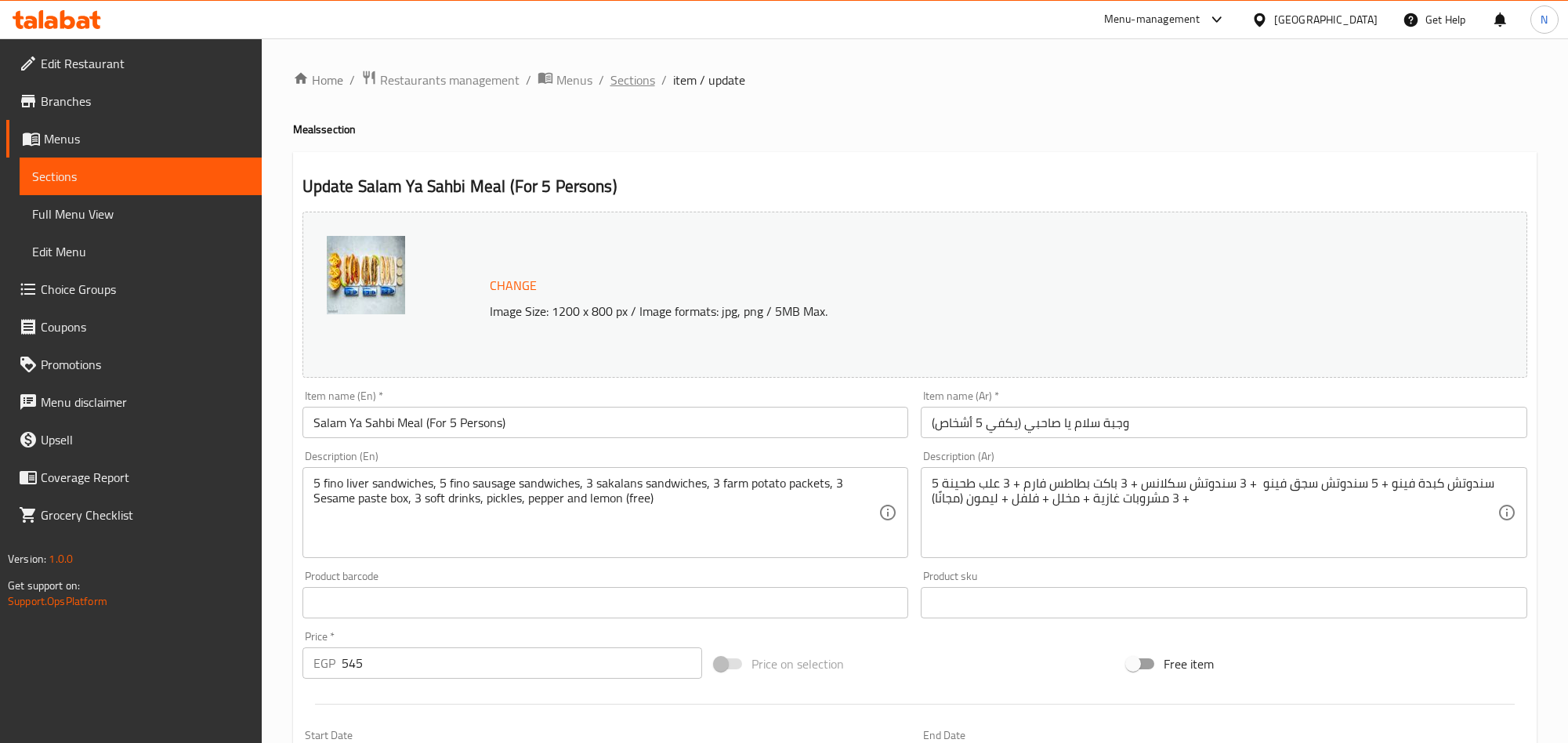
click at [637, 79] on span "Sections" at bounding box center [632, 80] width 44 height 19
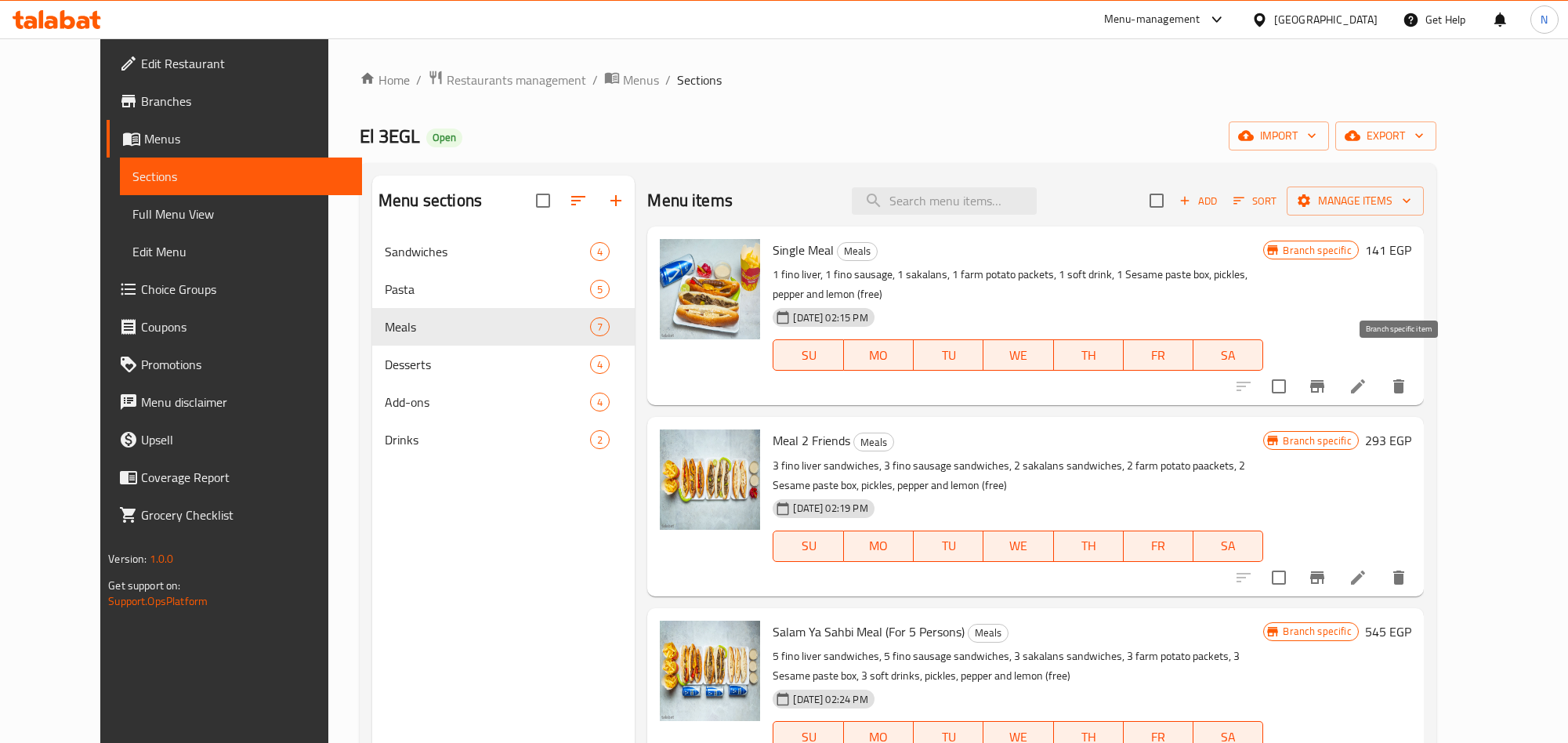
click at [1327, 377] on icon "Branch-specific-item" at bounding box center [1317, 386] width 19 height 19
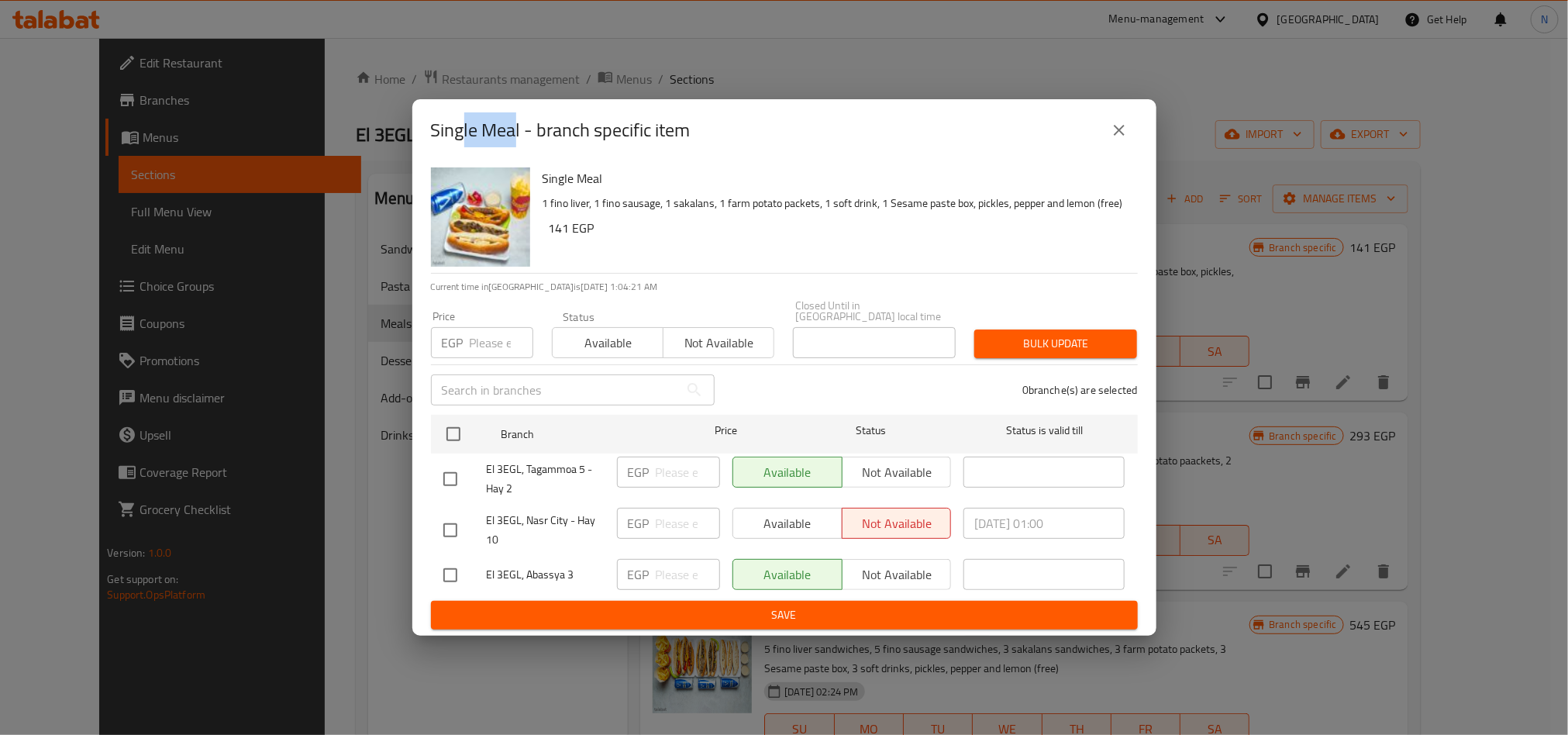
drag, startPoint x: 517, startPoint y: 135, endPoint x: 460, endPoint y: 132, distance: 57.1
click at [460, 132] on h2 "Single Meal - branch specific item" at bounding box center [561, 129] width 260 height 24
click at [458, 133] on h2 "Single Meal - branch specific item" at bounding box center [561, 129] width 260 height 24
drag, startPoint x: 431, startPoint y: 132, endPoint x: 523, endPoint y: 144, distance: 92.8
click at [523, 143] on h2 "Single Meal - branch specific item" at bounding box center [561, 129] width 260 height 24
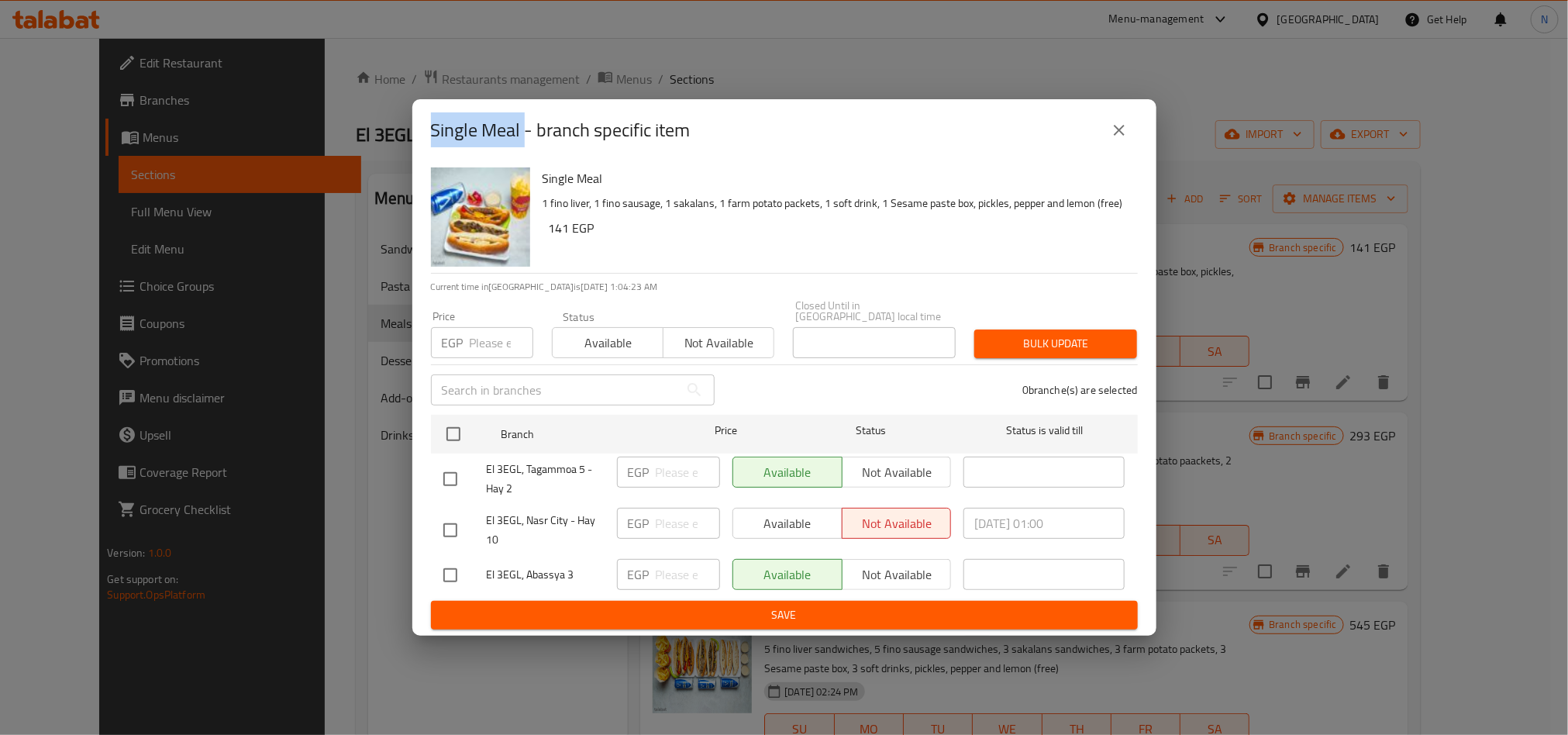
copy h2 "Single Meal"
click at [1121, 137] on icon "close" at bounding box center [1118, 129] width 18 height 18
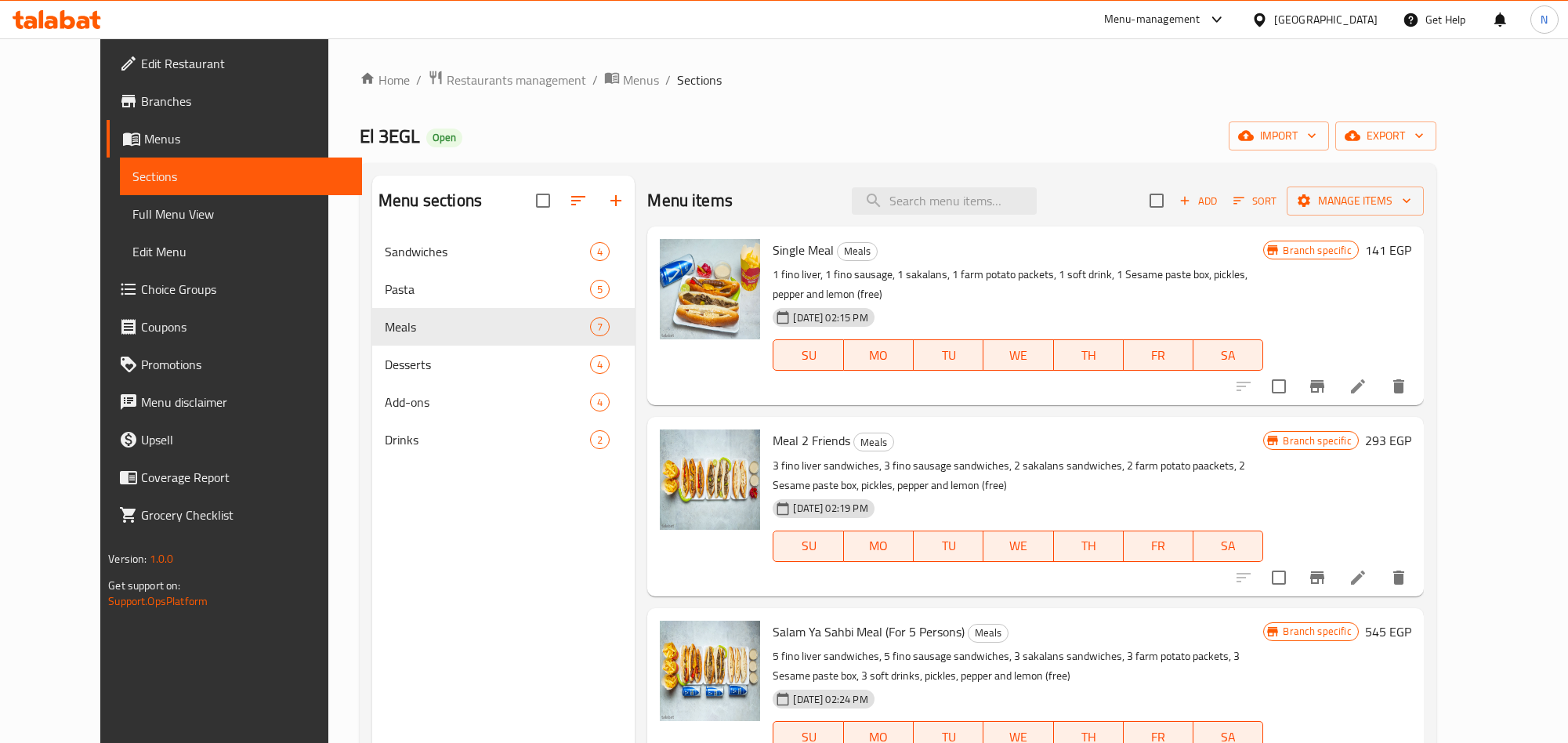
click at [1380, 374] on li at bounding box center [1358, 386] width 44 height 29
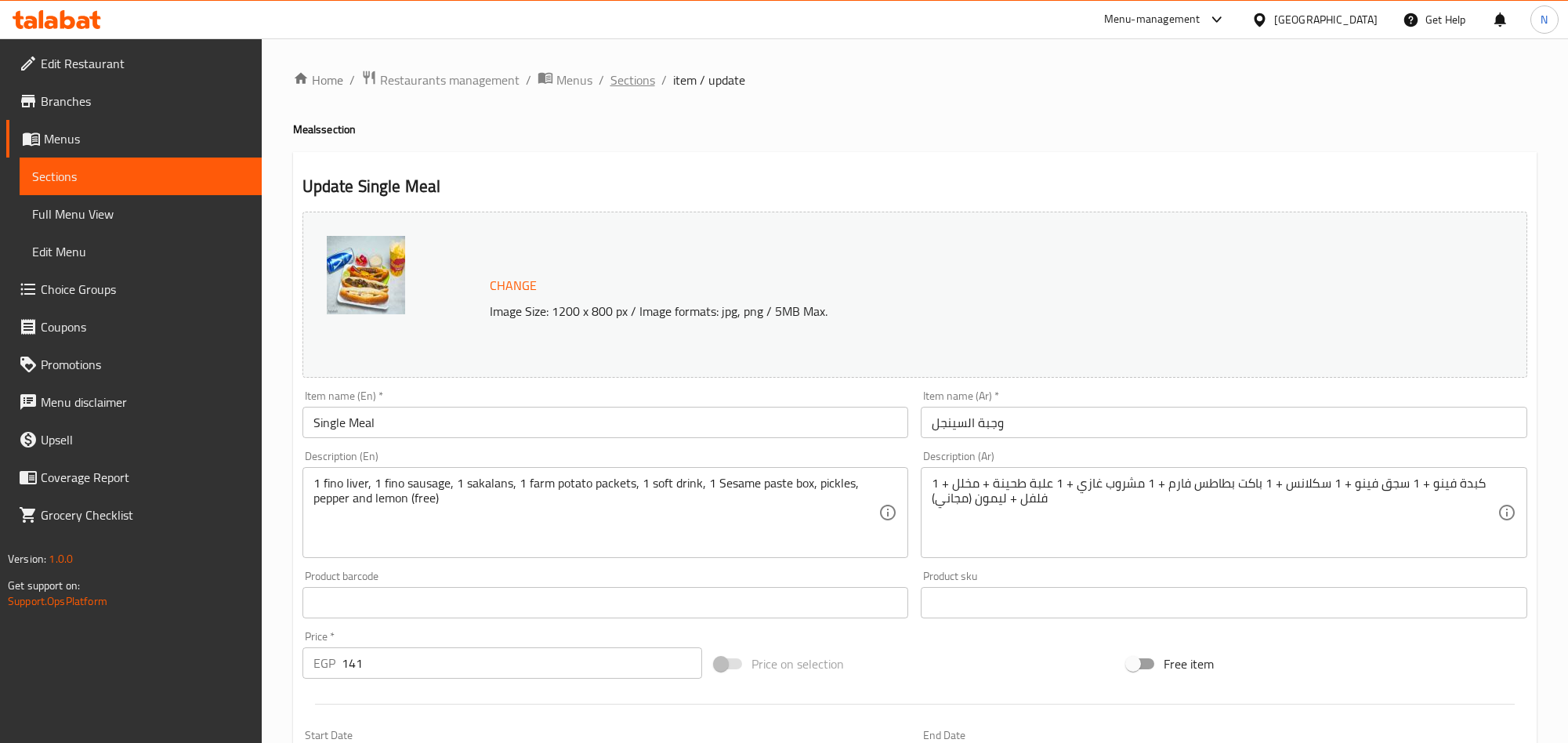
click at [643, 71] on span "Sections" at bounding box center [632, 80] width 44 height 19
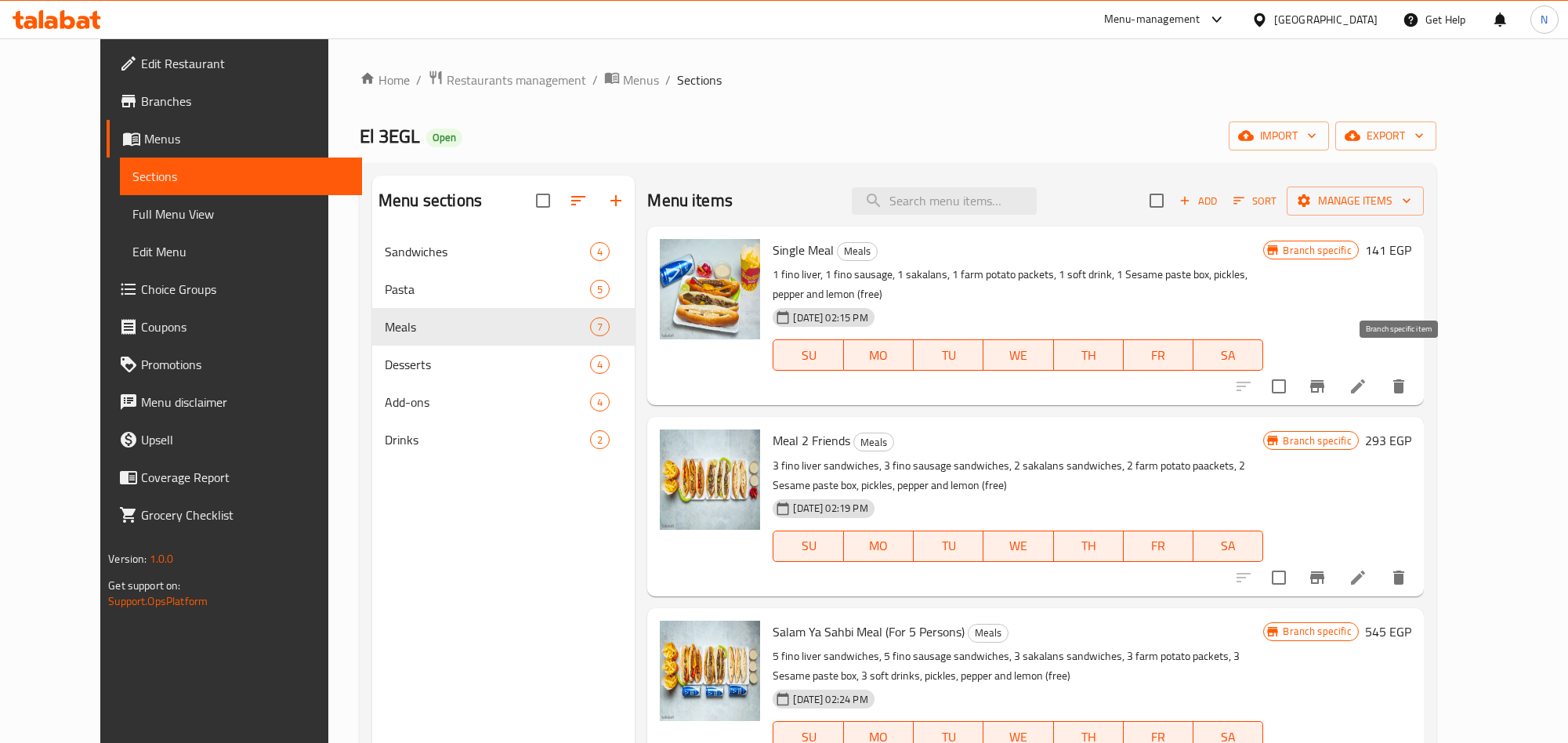
click at [1337, 367] on button "Branch-specific-item" at bounding box center [1317, 386] width 37 height 37
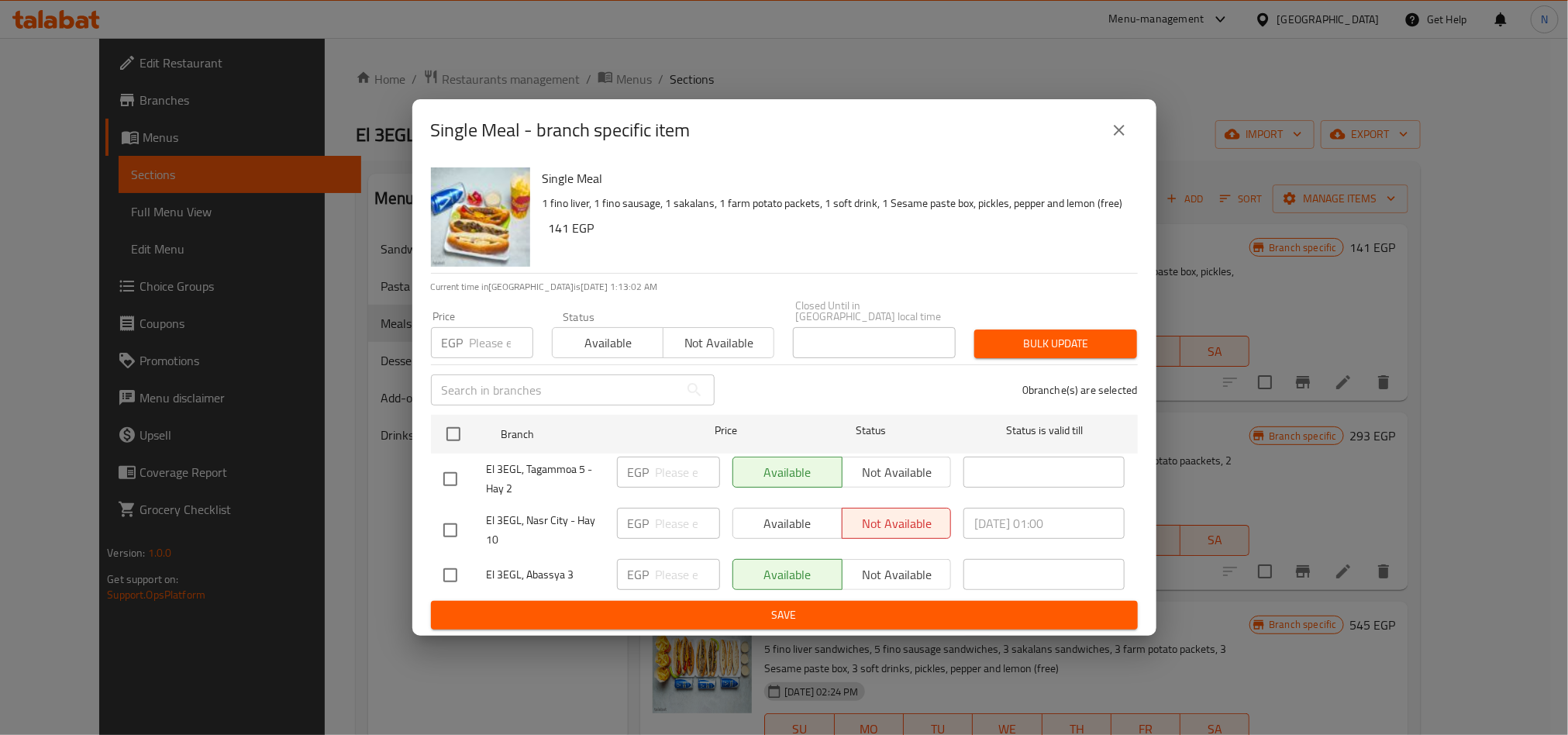
click at [1105, 135] on button "close" at bounding box center [1119, 130] width 37 height 37
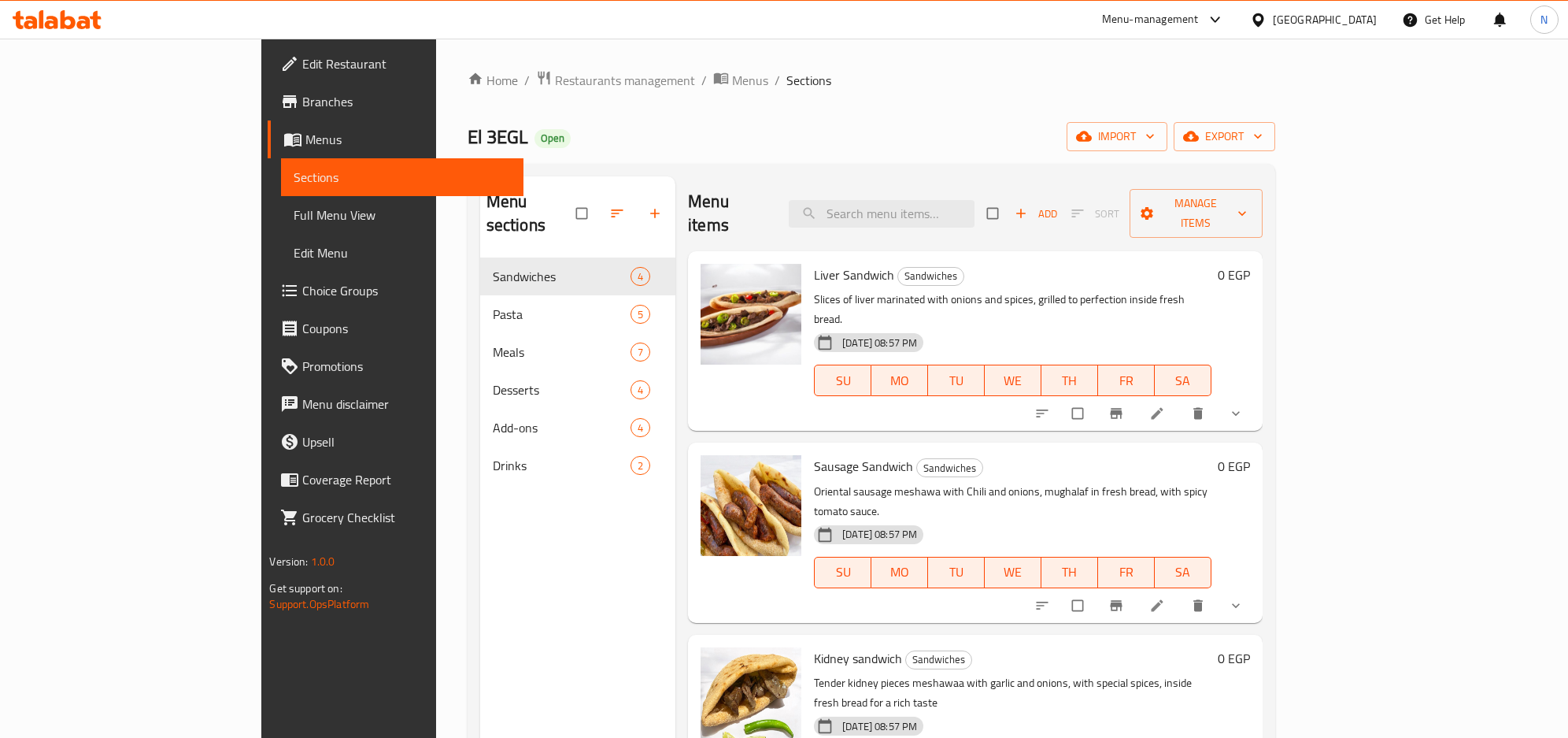
click at [303, 99] on span "Branches" at bounding box center [406, 101] width 209 height 19
